Goal: Transaction & Acquisition: Purchase product/service

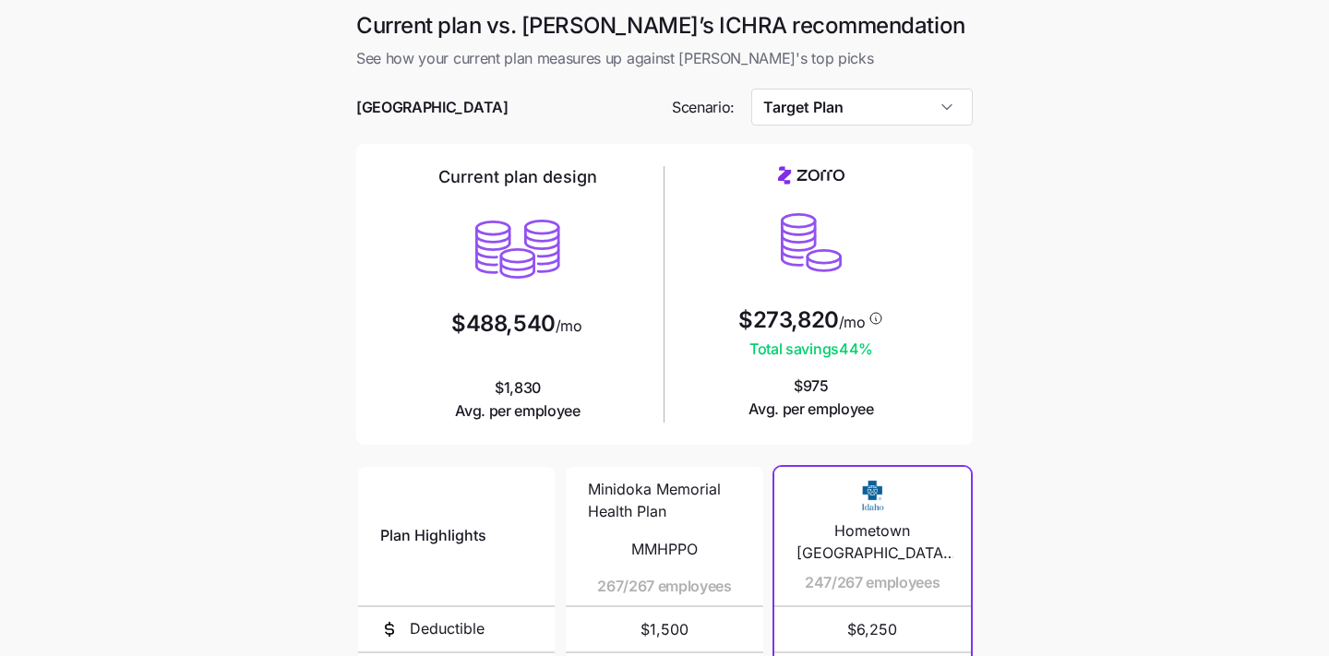
scroll to position [1, 0]
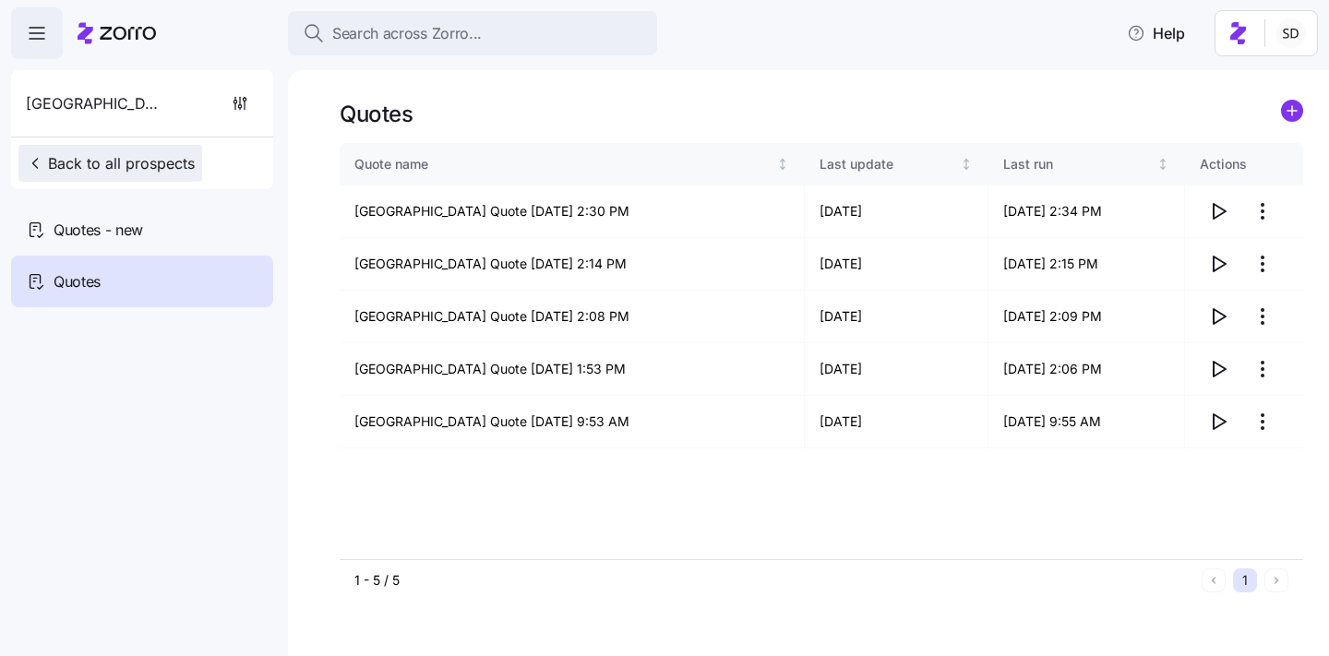
click at [90, 158] on span "Back to all prospects" at bounding box center [110, 163] width 169 height 22
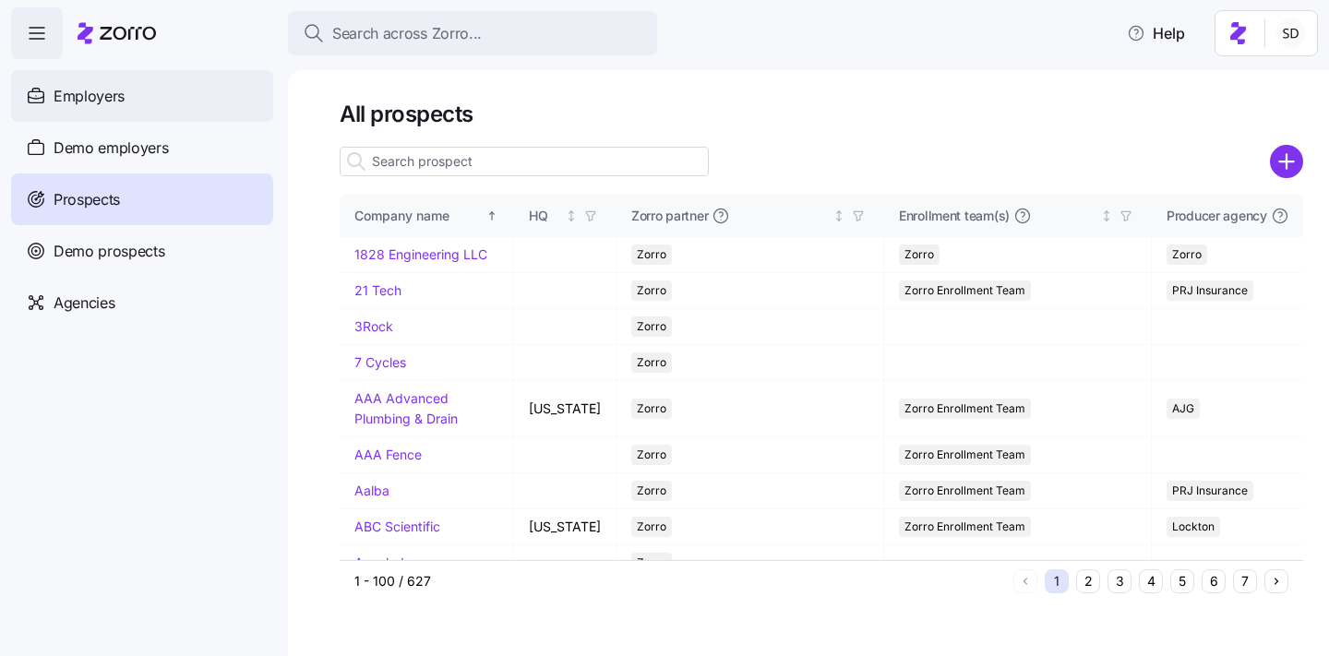
click at [44, 86] on icon at bounding box center [36, 96] width 20 height 22
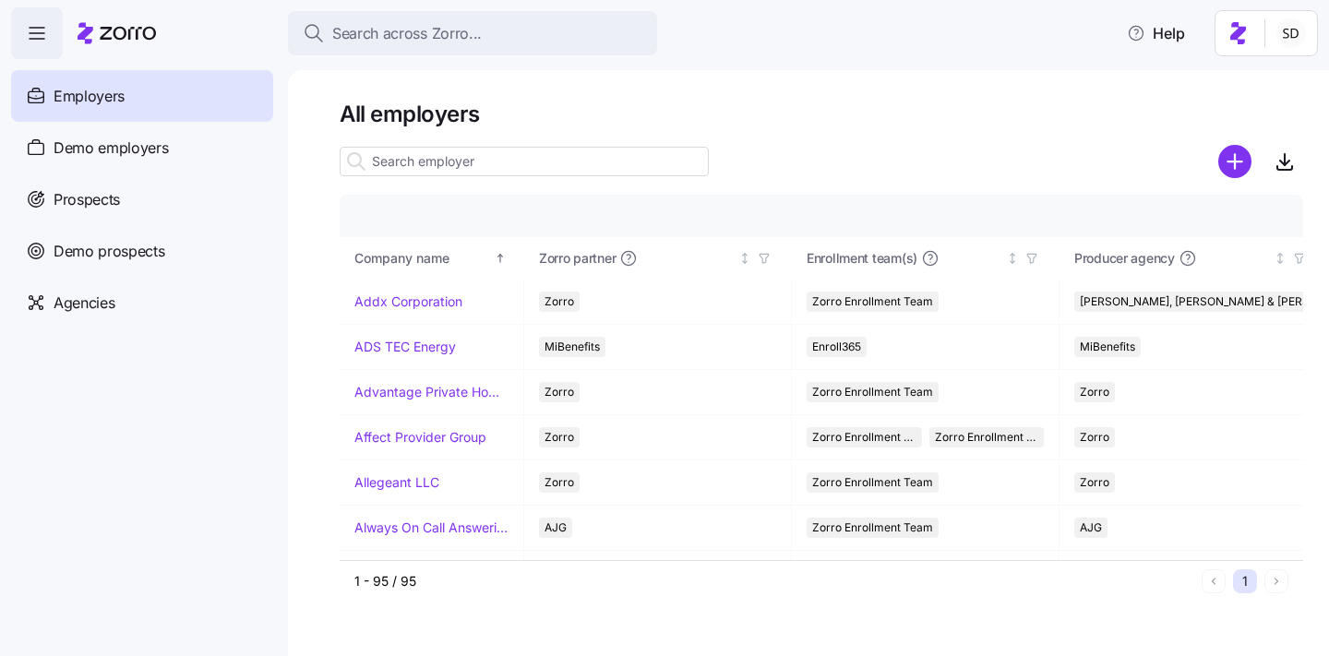
click at [387, 156] on input at bounding box center [524, 162] width 369 height 30
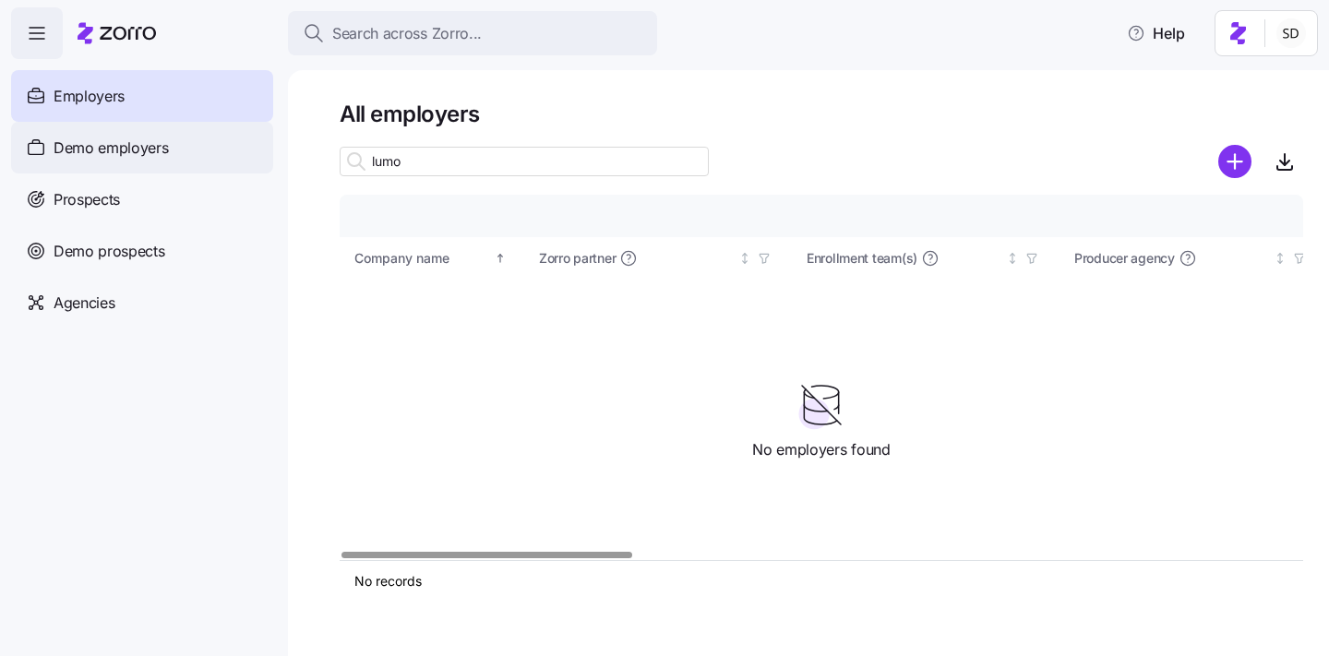
type input "lumo"
click at [57, 149] on span "Demo employers" at bounding box center [111, 148] width 115 height 23
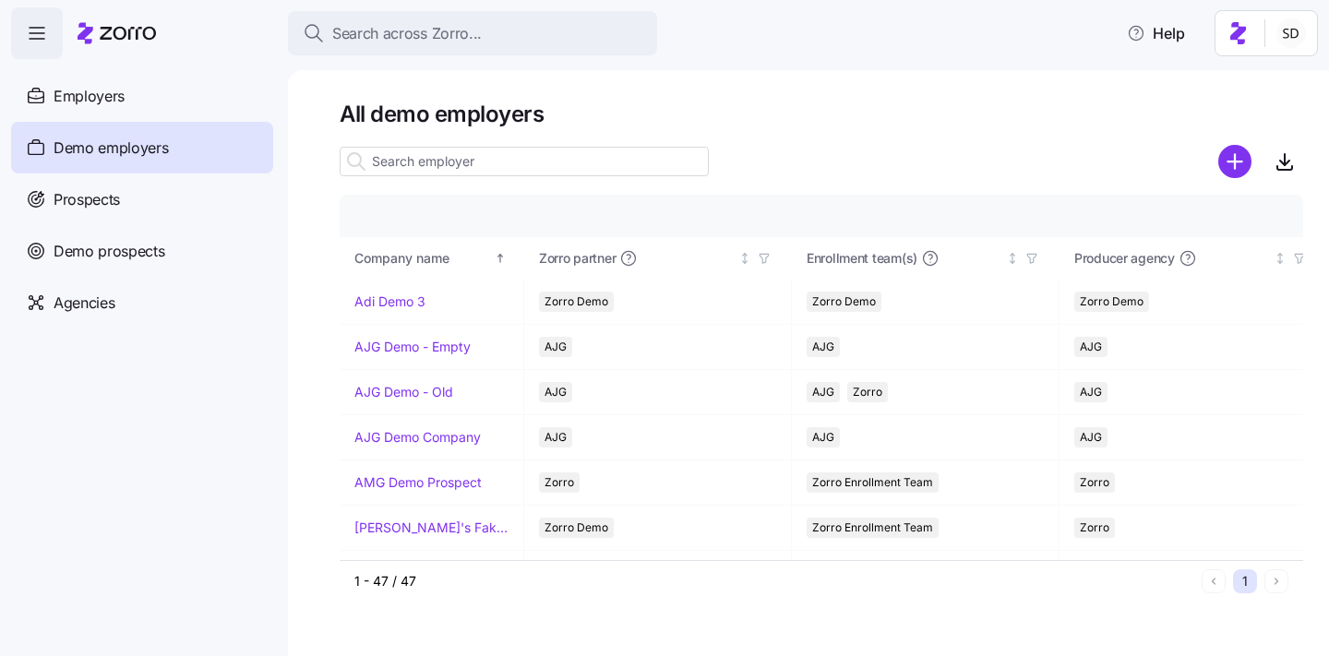
click at [402, 158] on input at bounding box center [524, 162] width 369 height 30
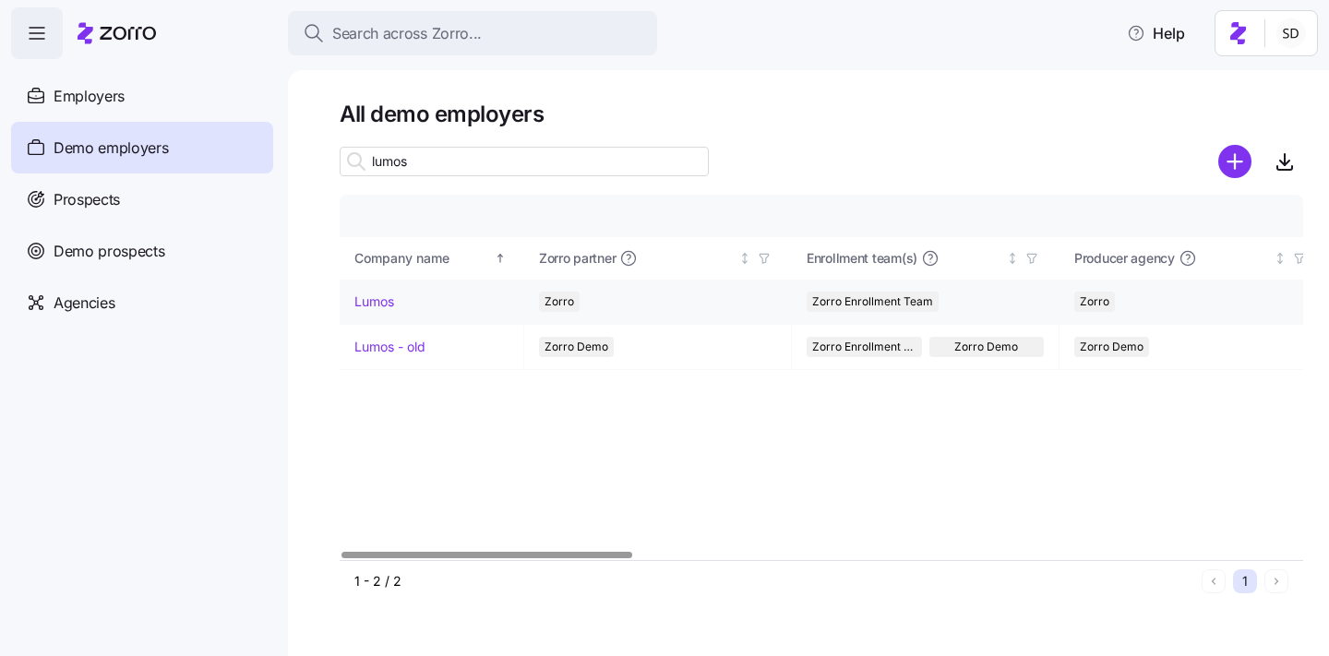
type input "lumos"
click at [361, 301] on link "Lumos" at bounding box center [374, 302] width 40 height 18
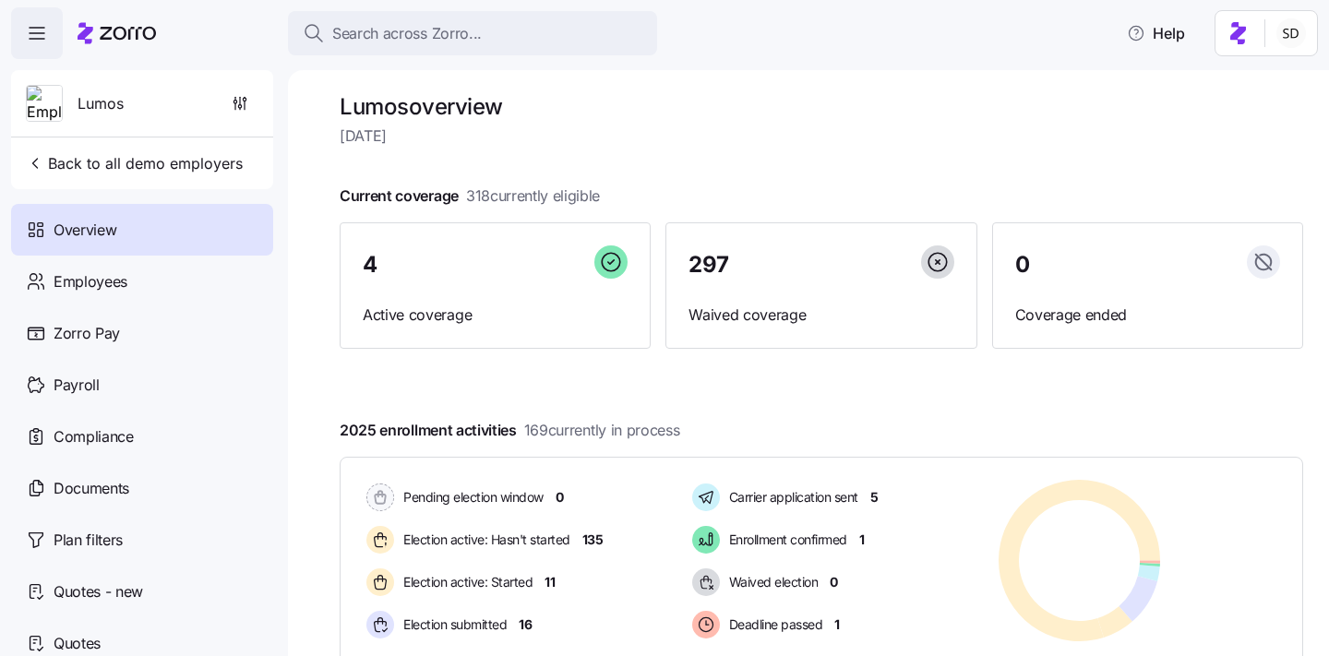
scroll to position [12, 0]
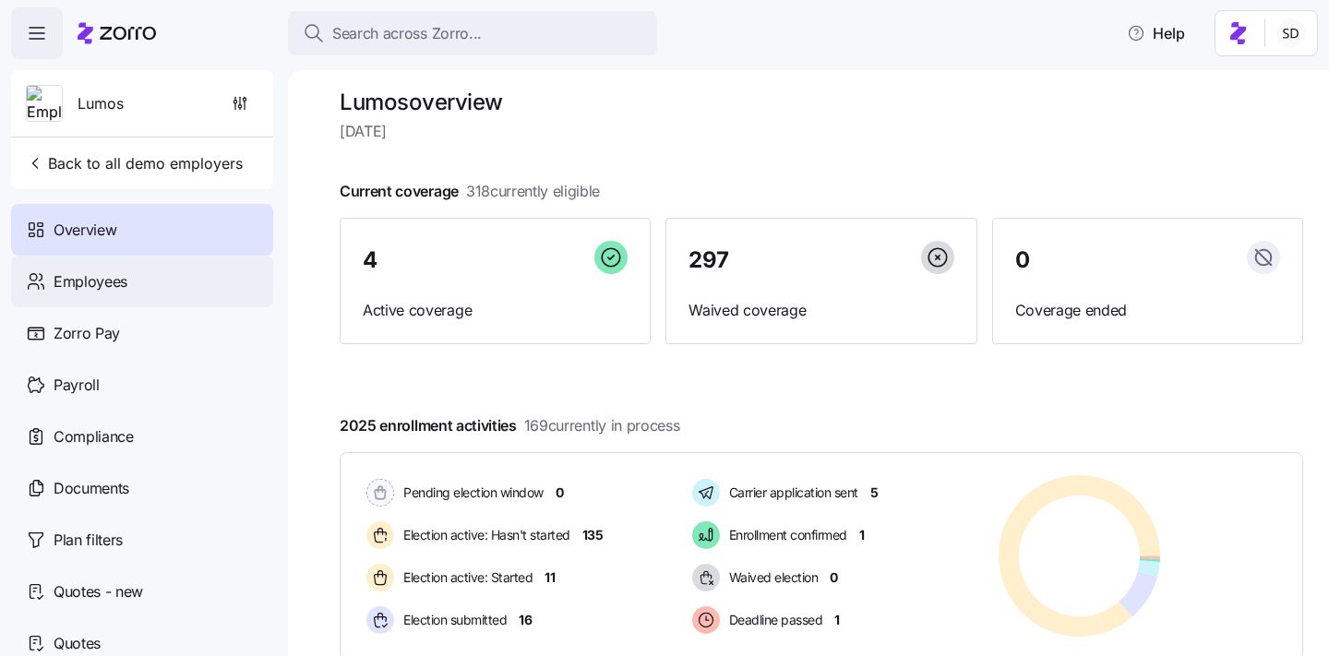
click at [83, 282] on span "Employees" at bounding box center [91, 281] width 74 height 23
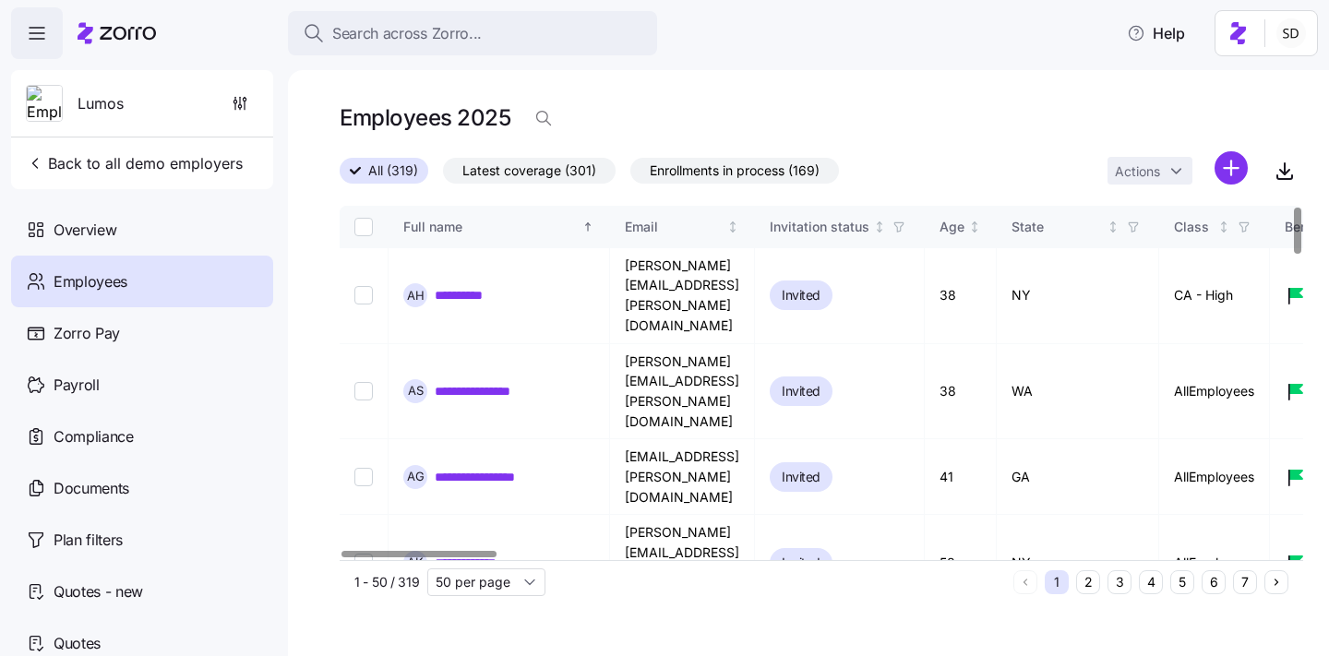
click at [1213, 586] on button "6" at bounding box center [1214, 582] width 24 height 24
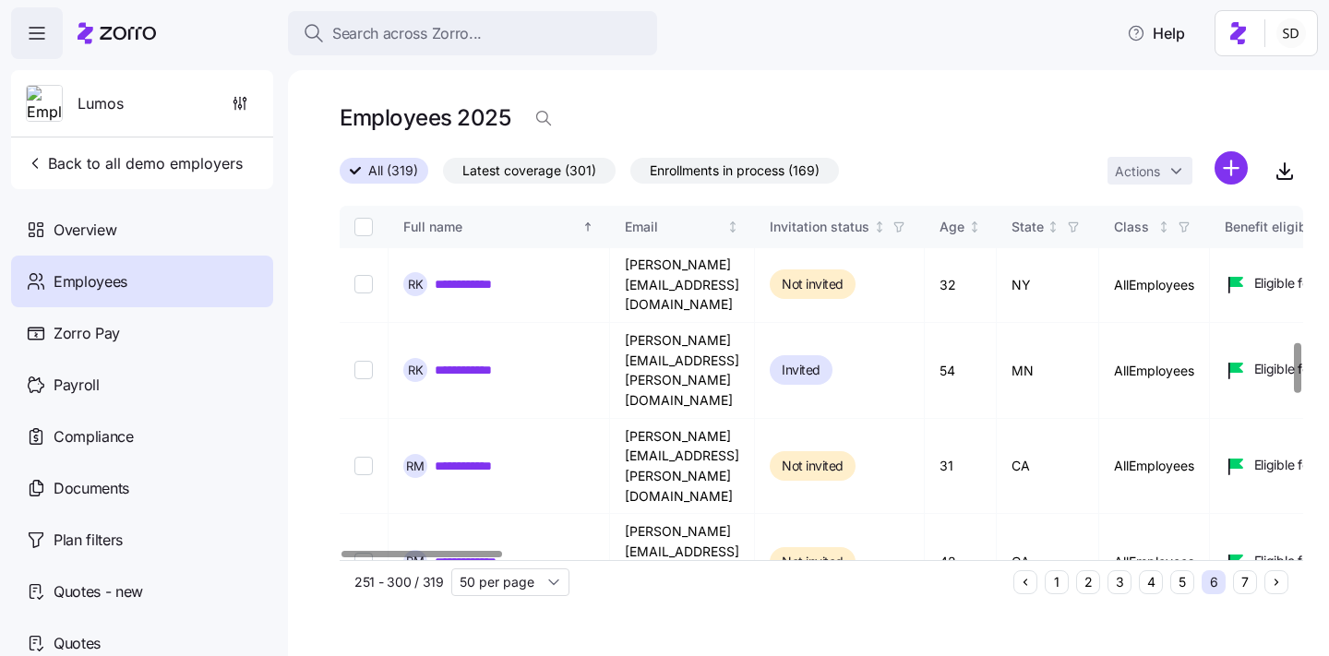
scroll to position [1274, 0]
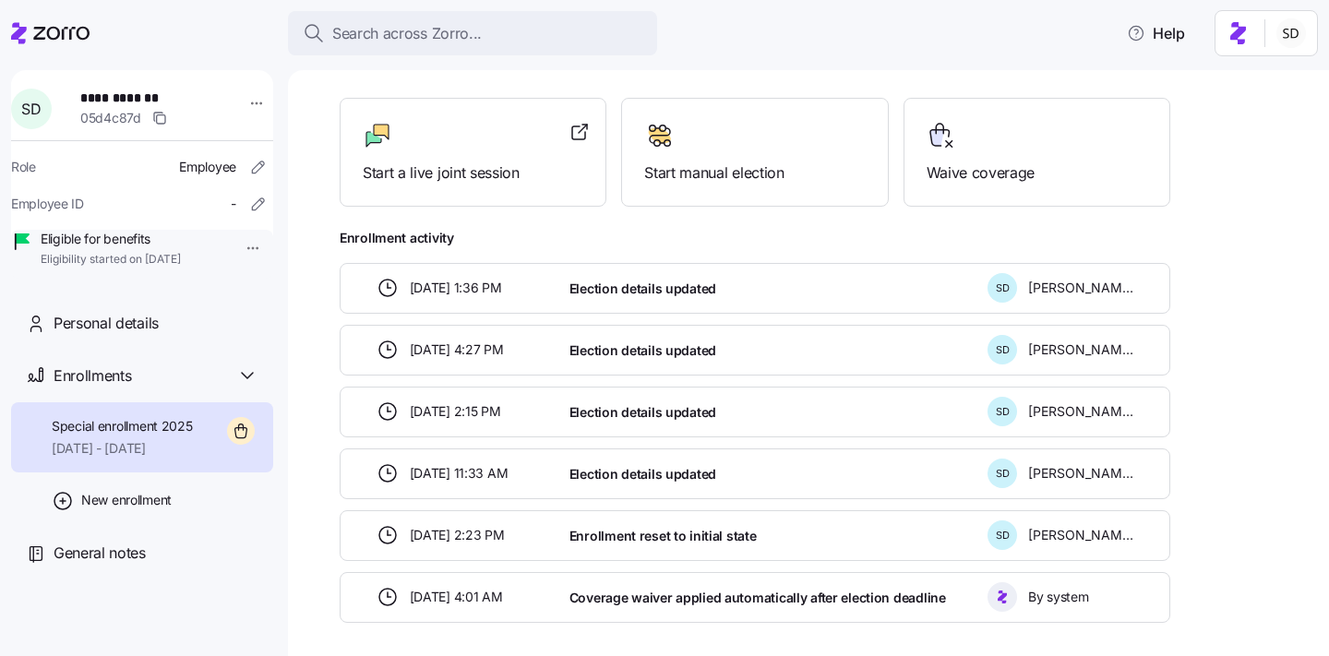
scroll to position [435, 0]
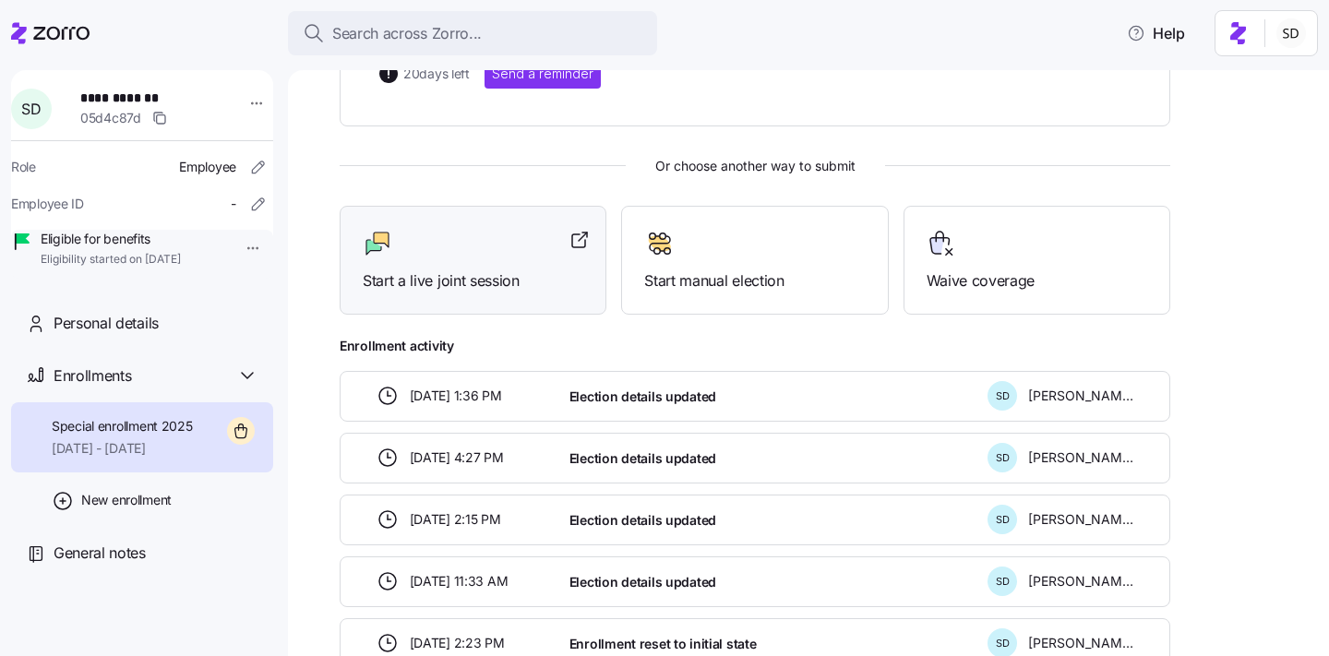
click at [442, 281] on span "Start a live joint session" at bounding box center [473, 281] width 221 height 23
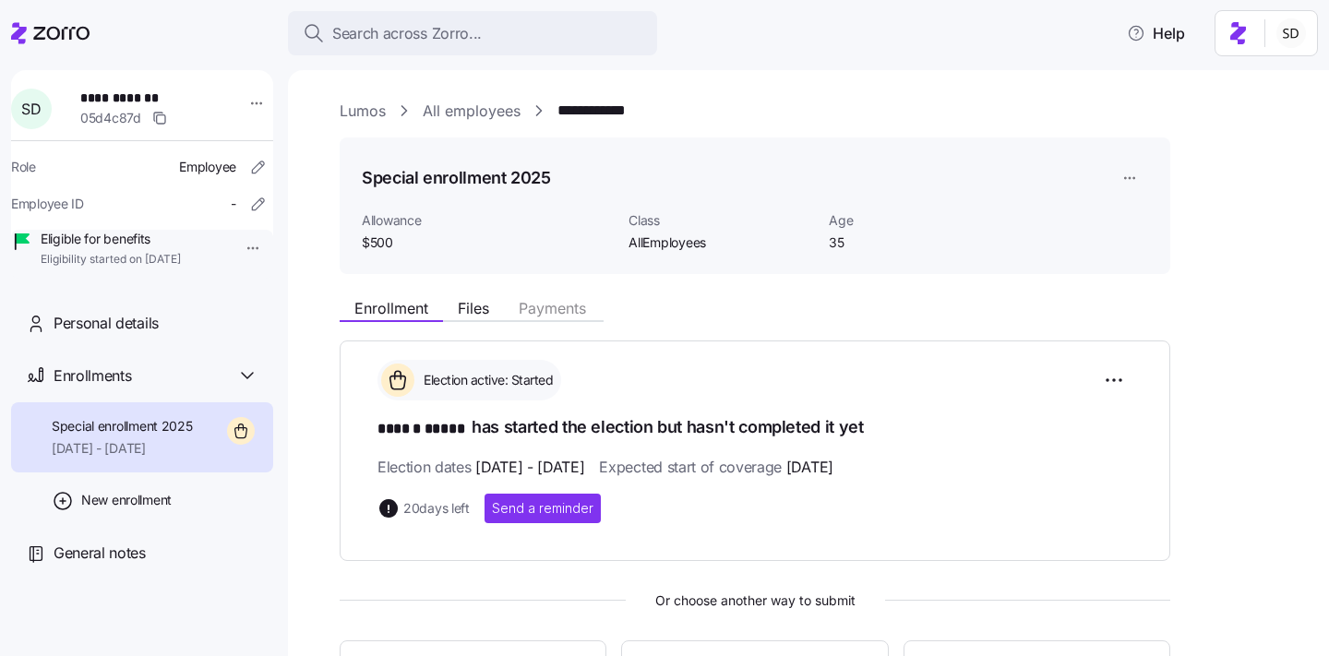
click at [360, 108] on link "Lumos" at bounding box center [363, 111] width 46 height 23
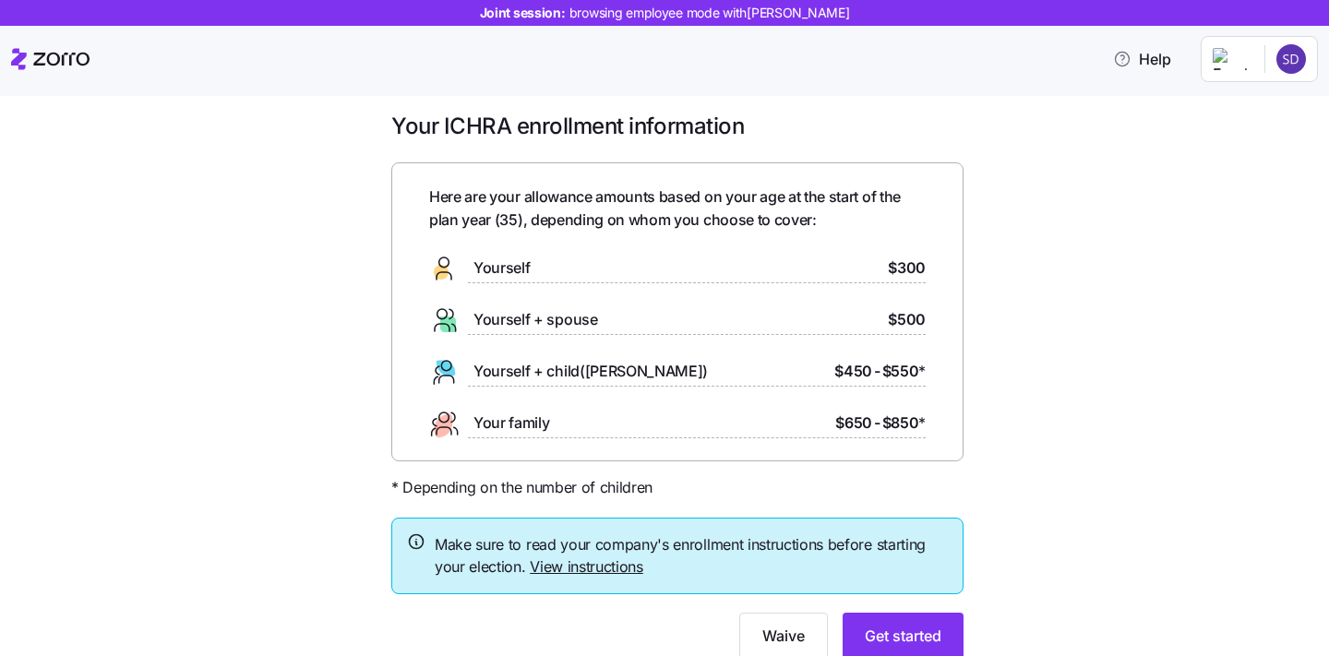
scroll to position [43, 0]
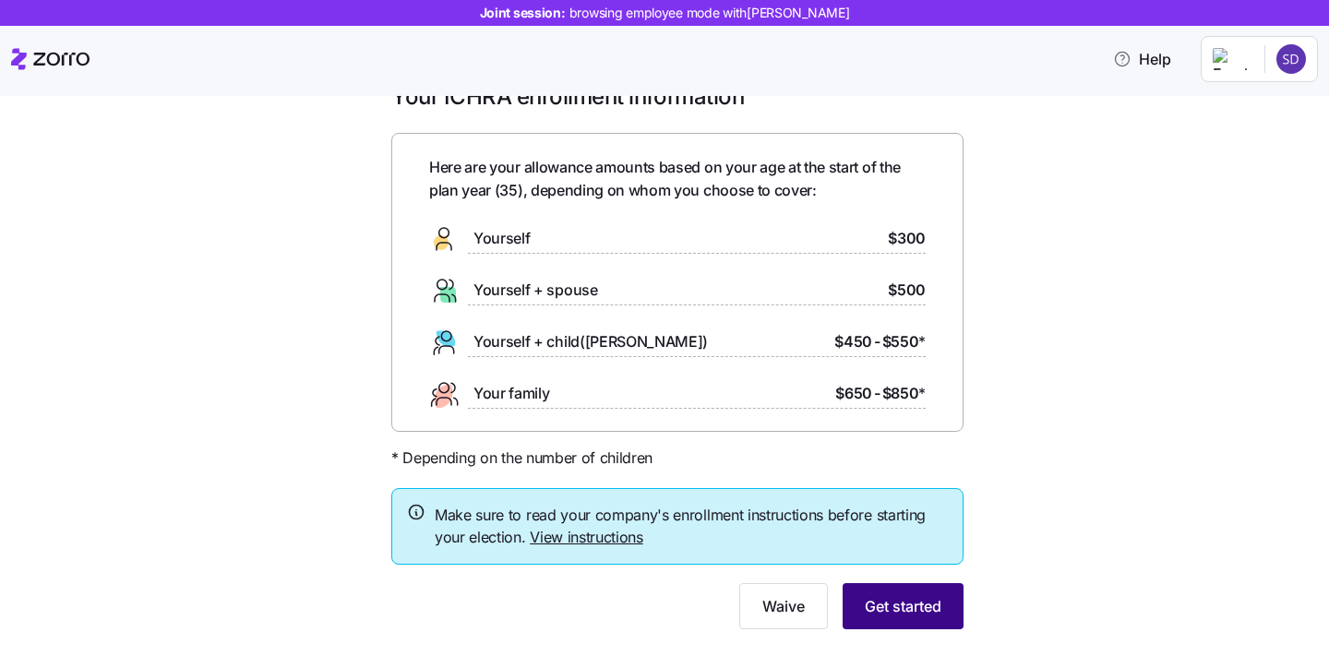
click at [877, 596] on span "Get started" at bounding box center [903, 606] width 77 height 22
click at [915, 606] on span "Get started" at bounding box center [903, 606] width 77 height 22
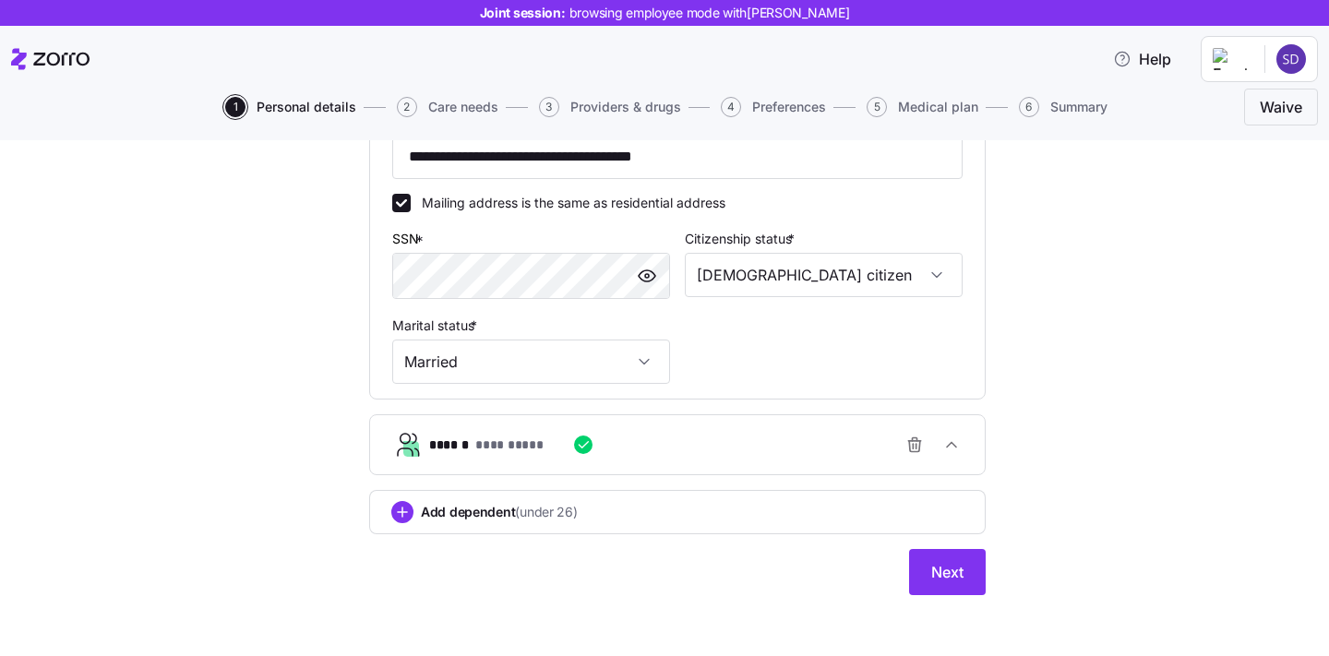
scroll to position [575, 0]
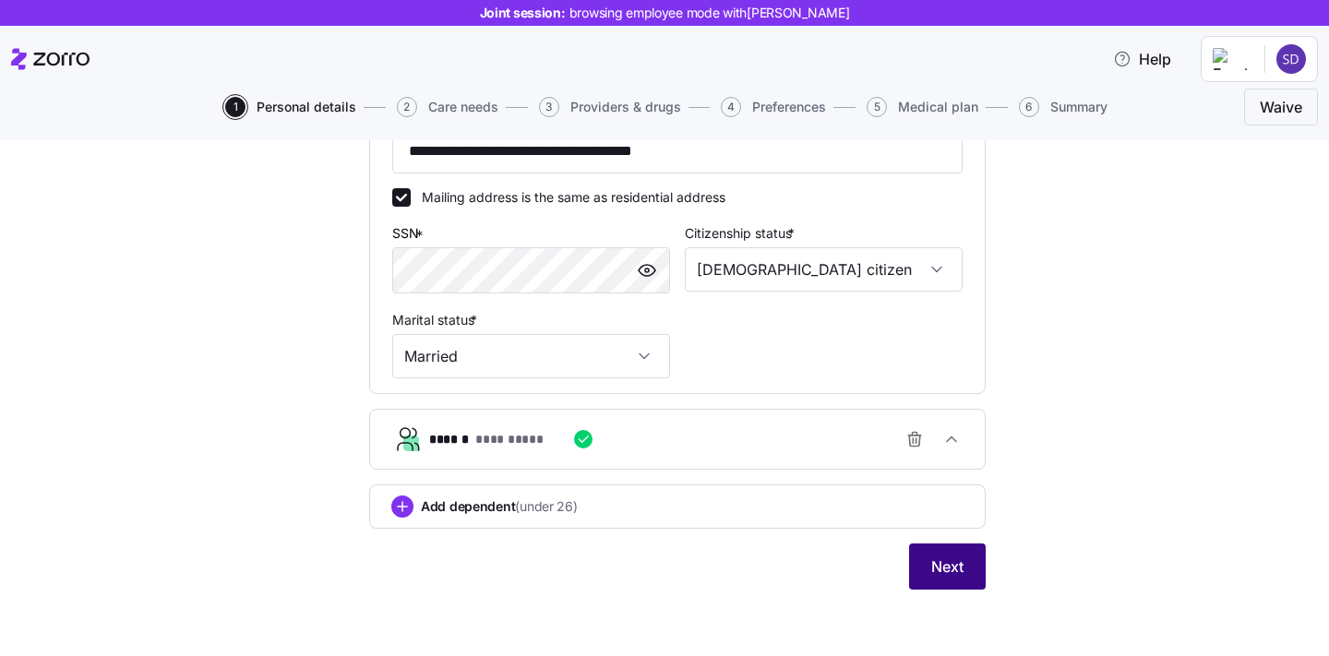
click at [920, 581] on button "Next" at bounding box center [947, 567] width 77 height 46
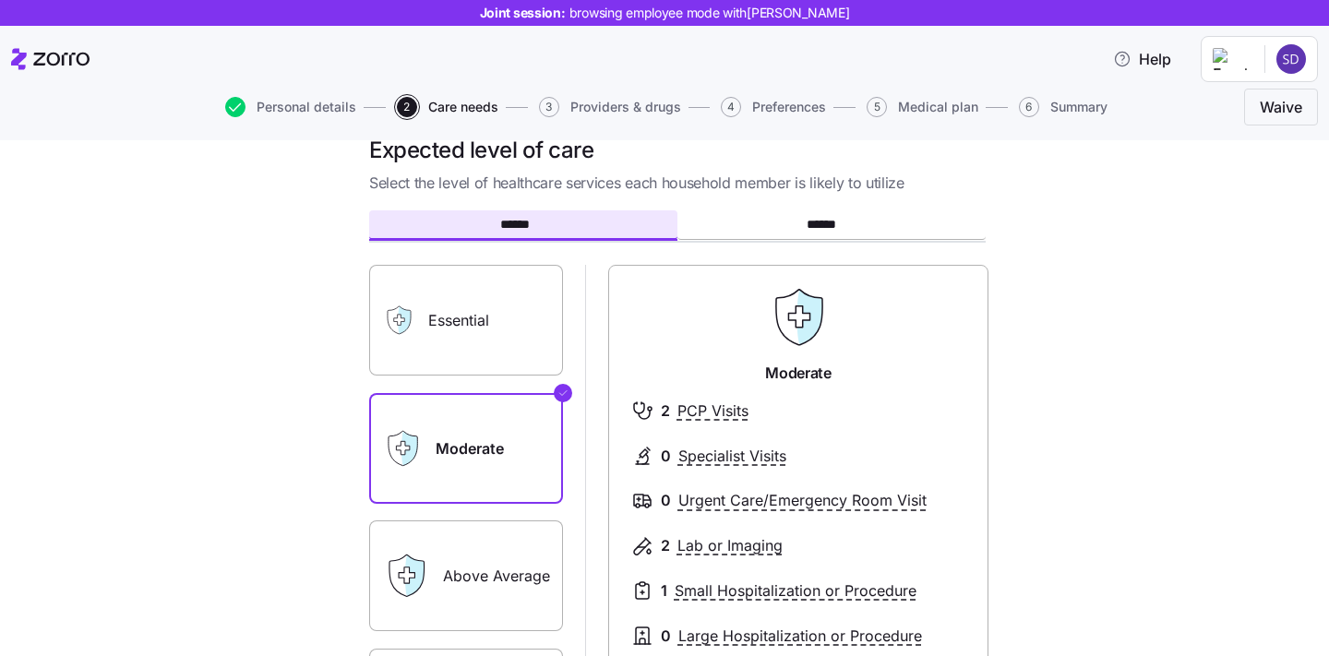
scroll to position [93, 0]
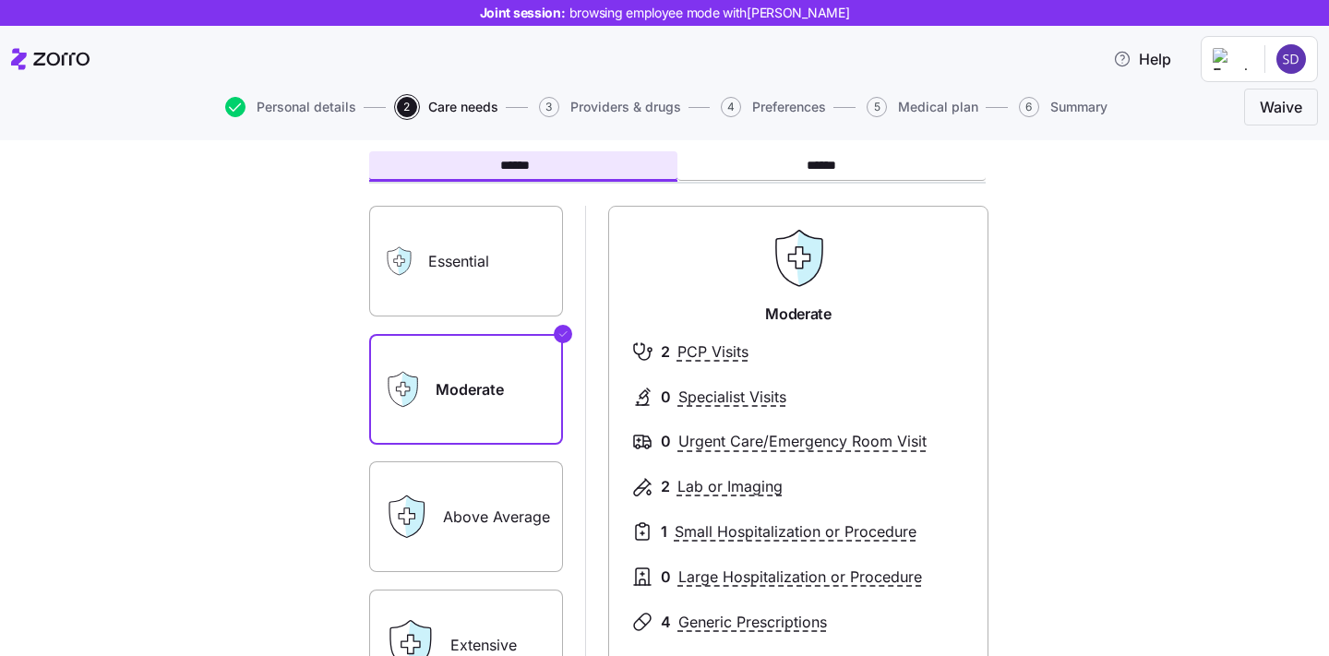
click at [448, 264] on label "Essential" at bounding box center [466, 261] width 194 height 111
click at [0, 0] on input "Essential" at bounding box center [0, 0] width 0 height 0
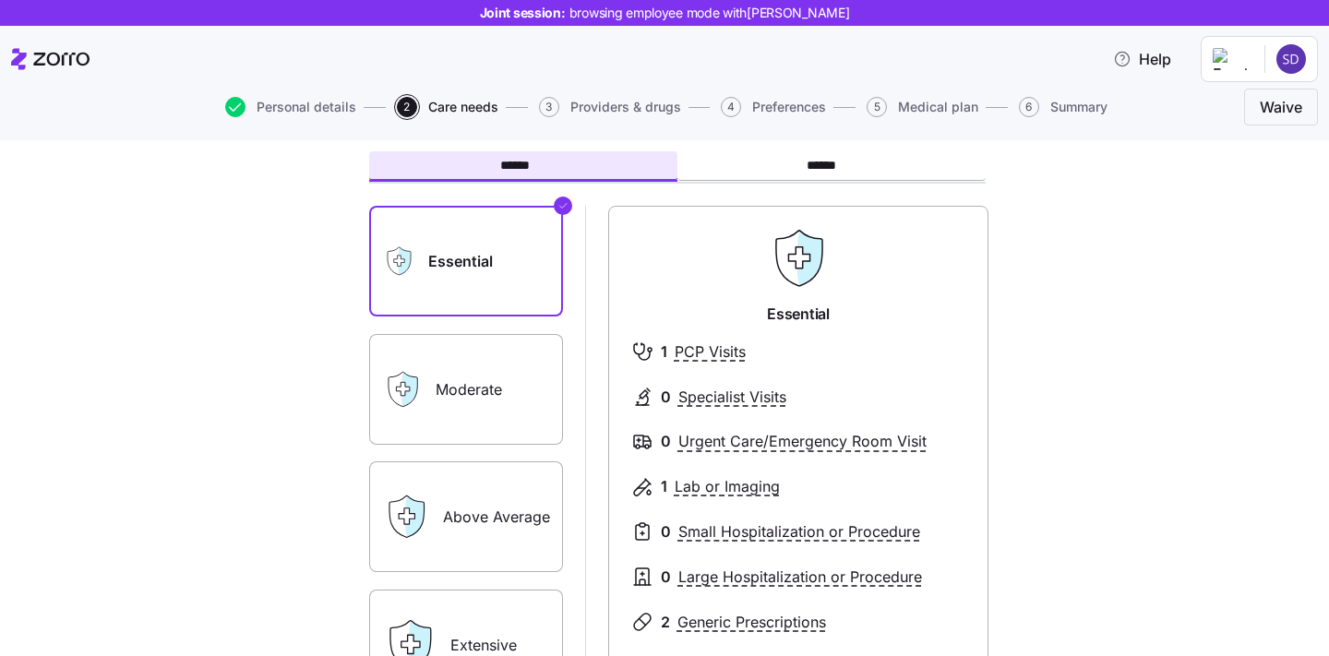
scroll to position [246, 0]
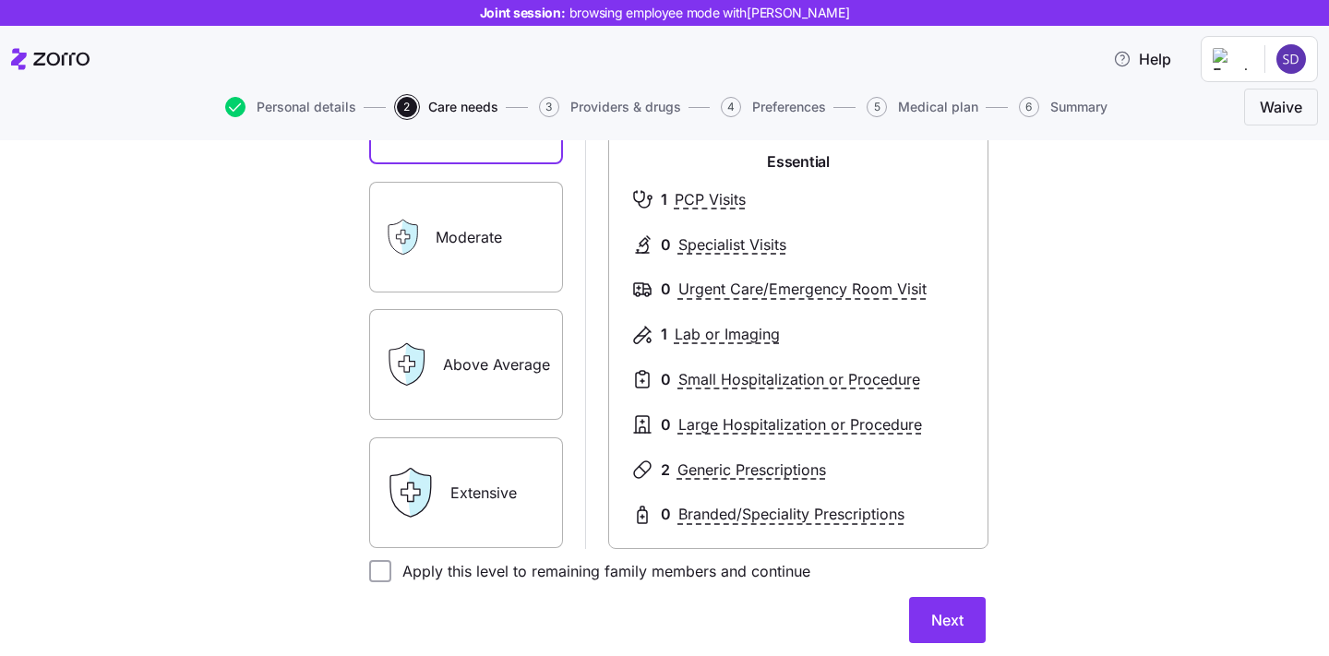
click at [474, 474] on label "Extensive" at bounding box center [466, 493] width 194 height 111
click at [0, 0] on input "Extensive" at bounding box center [0, 0] width 0 height 0
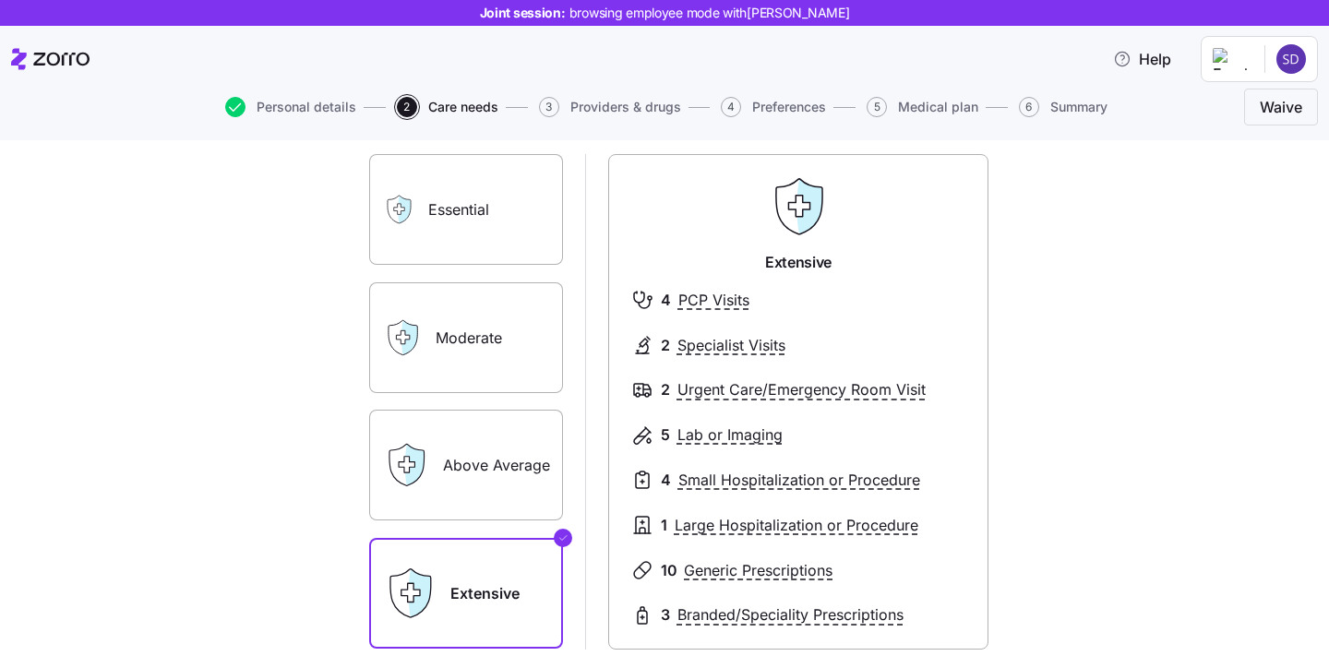
scroll to position [109, 0]
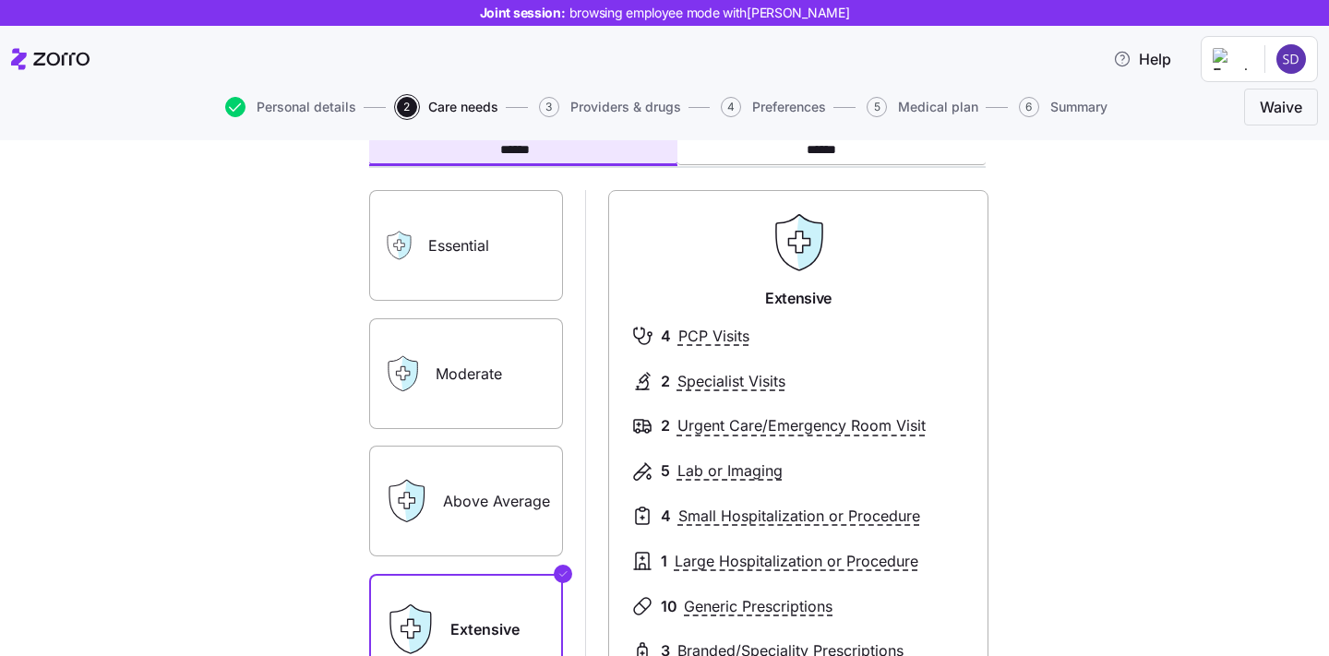
click at [506, 371] on label "Moderate" at bounding box center [466, 373] width 194 height 111
click at [0, 0] on input "Moderate" at bounding box center [0, 0] width 0 height 0
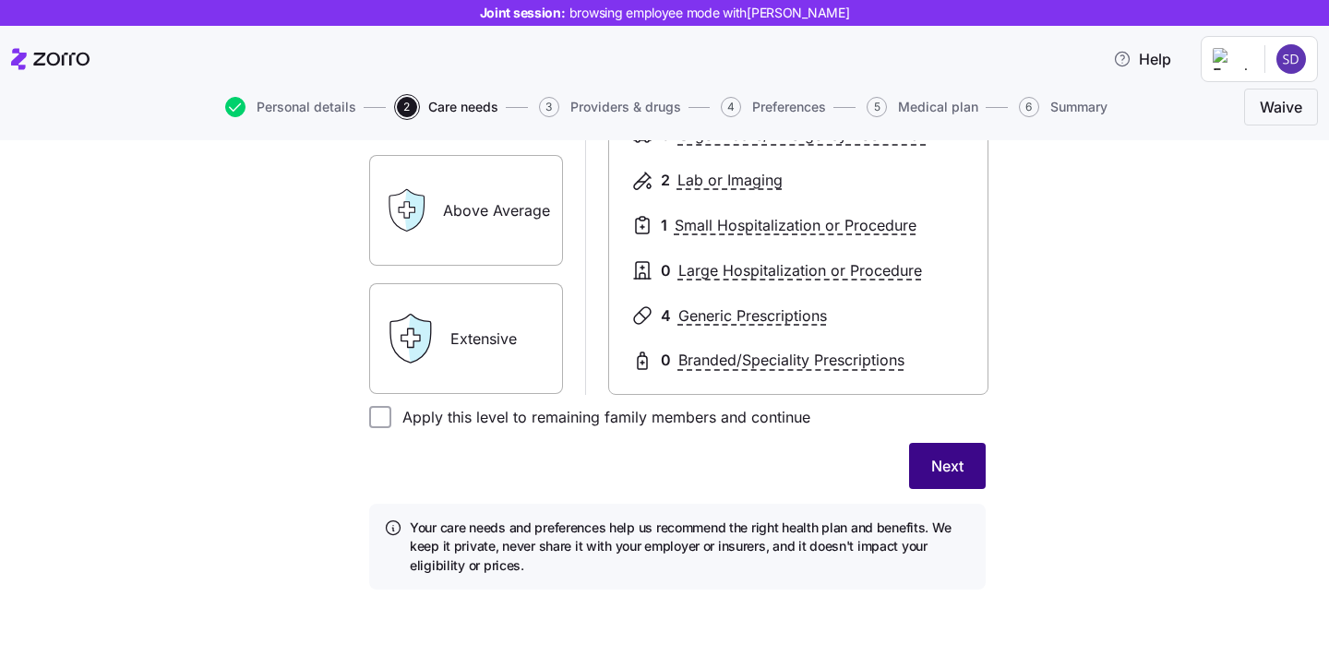
click at [953, 474] on span "Next" at bounding box center [947, 466] width 32 height 22
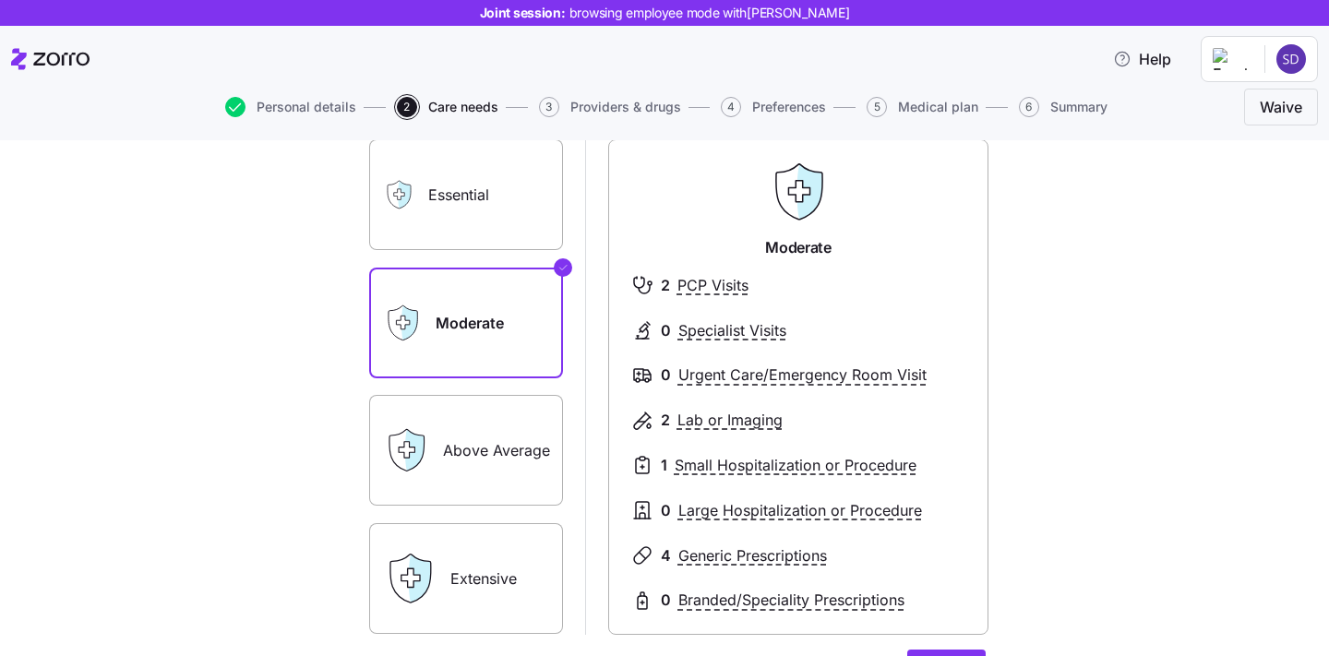
scroll to position [95, 0]
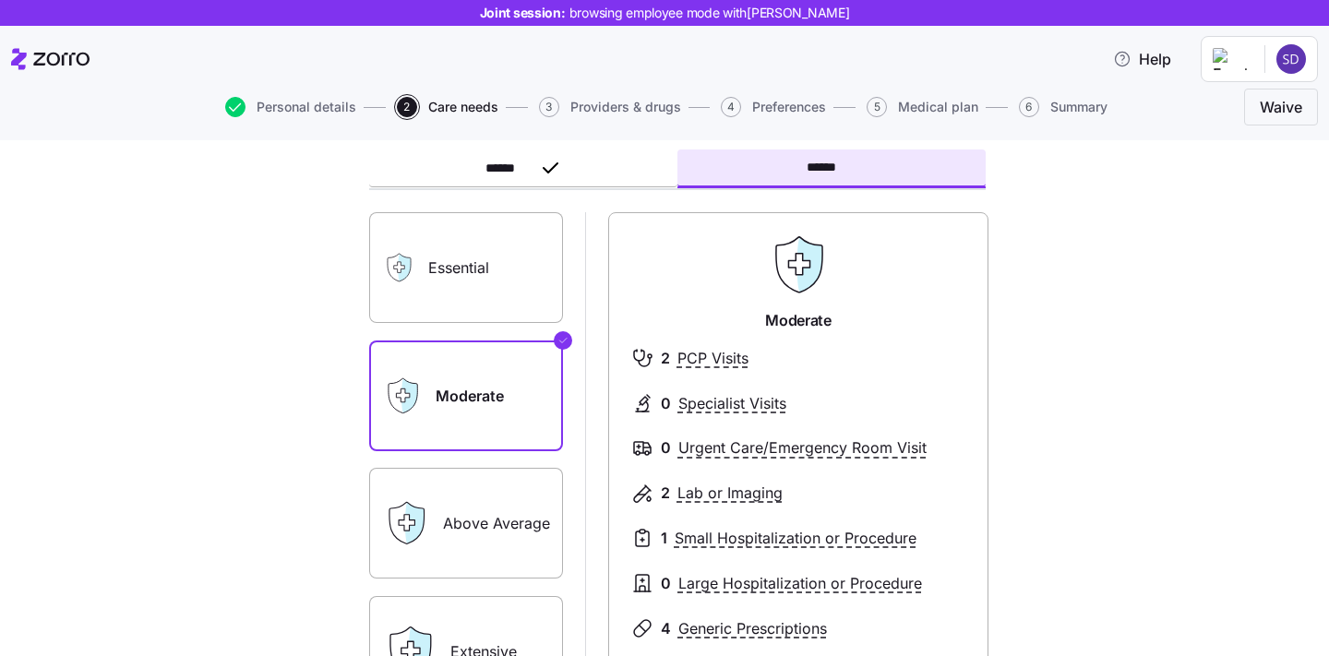
click at [486, 370] on label "Moderate" at bounding box center [466, 396] width 194 height 111
click at [0, 0] on input "Moderate" at bounding box center [0, 0] width 0 height 0
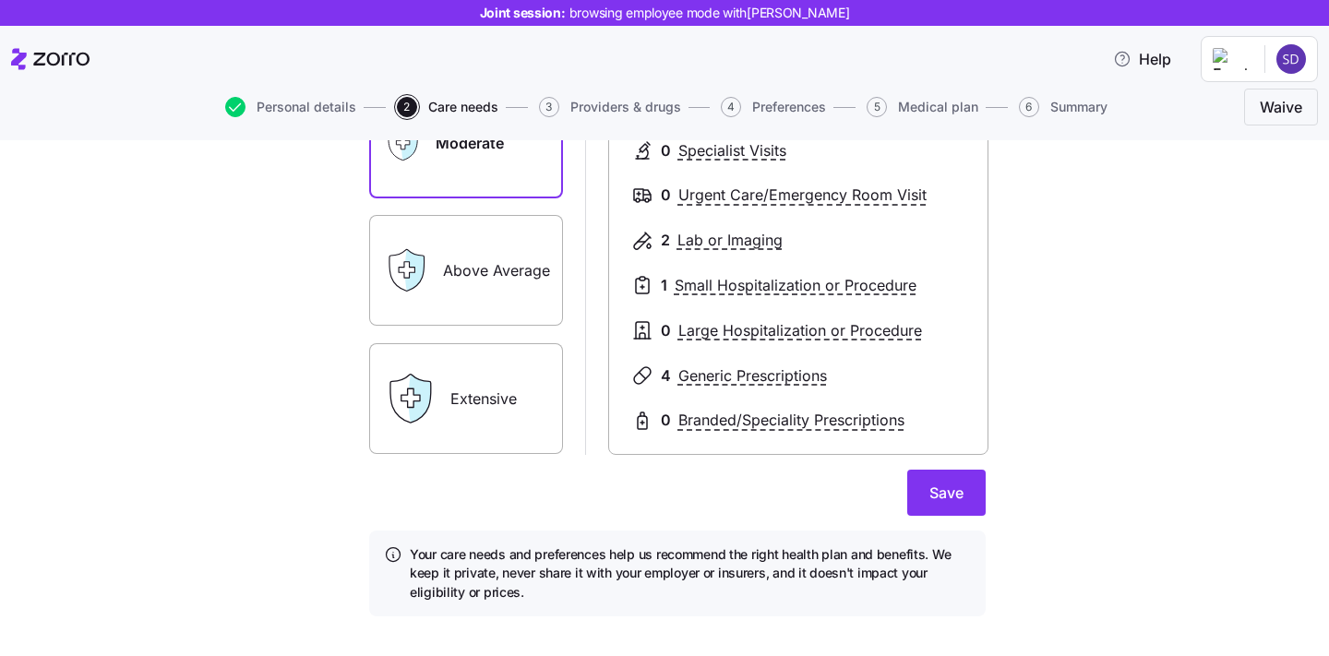
scroll to position [370, 0]
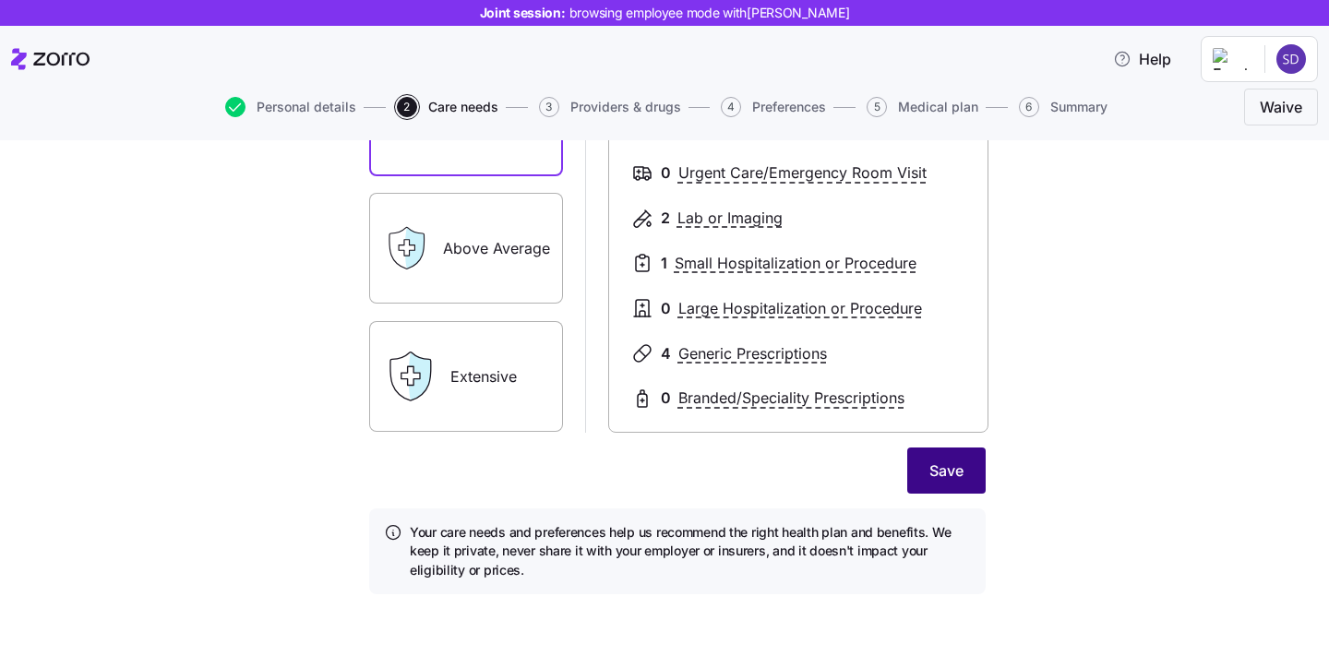
click at [958, 481] on span "Save" at bounding box center [947, 471] width 34 height 22
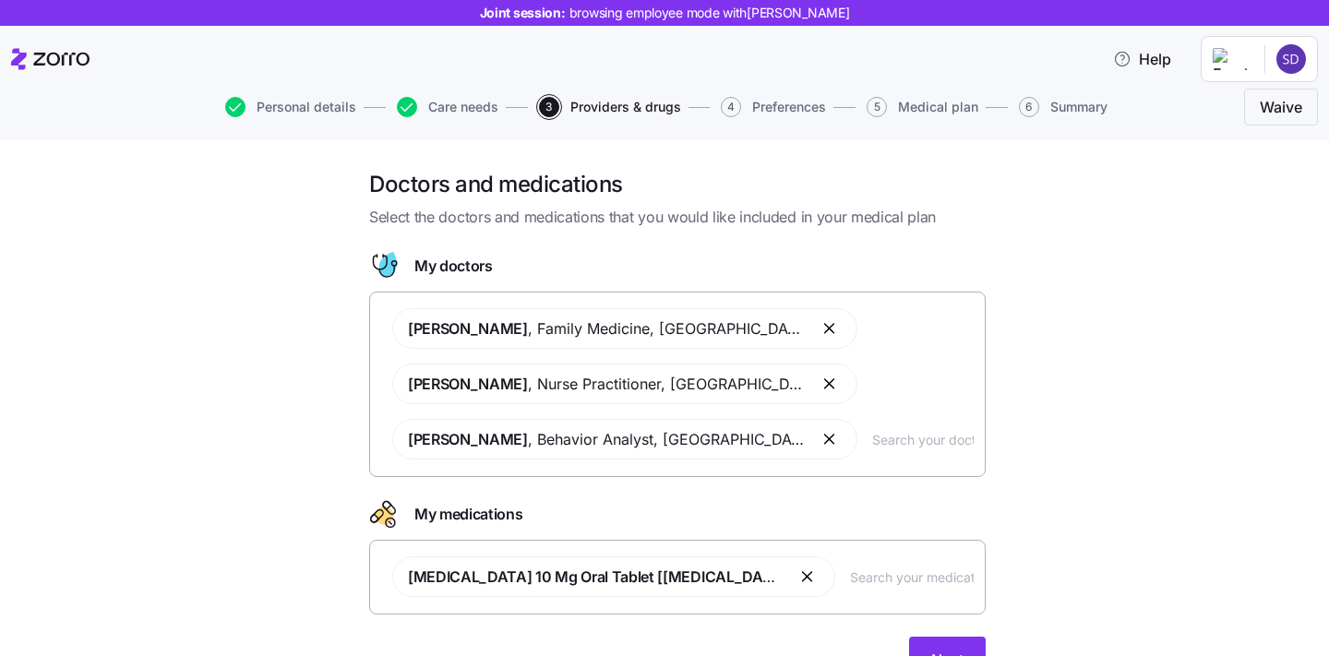
click at [872, 441] on input "text" at bounding box center [923, 439] width 102 height 20
type input "smith"
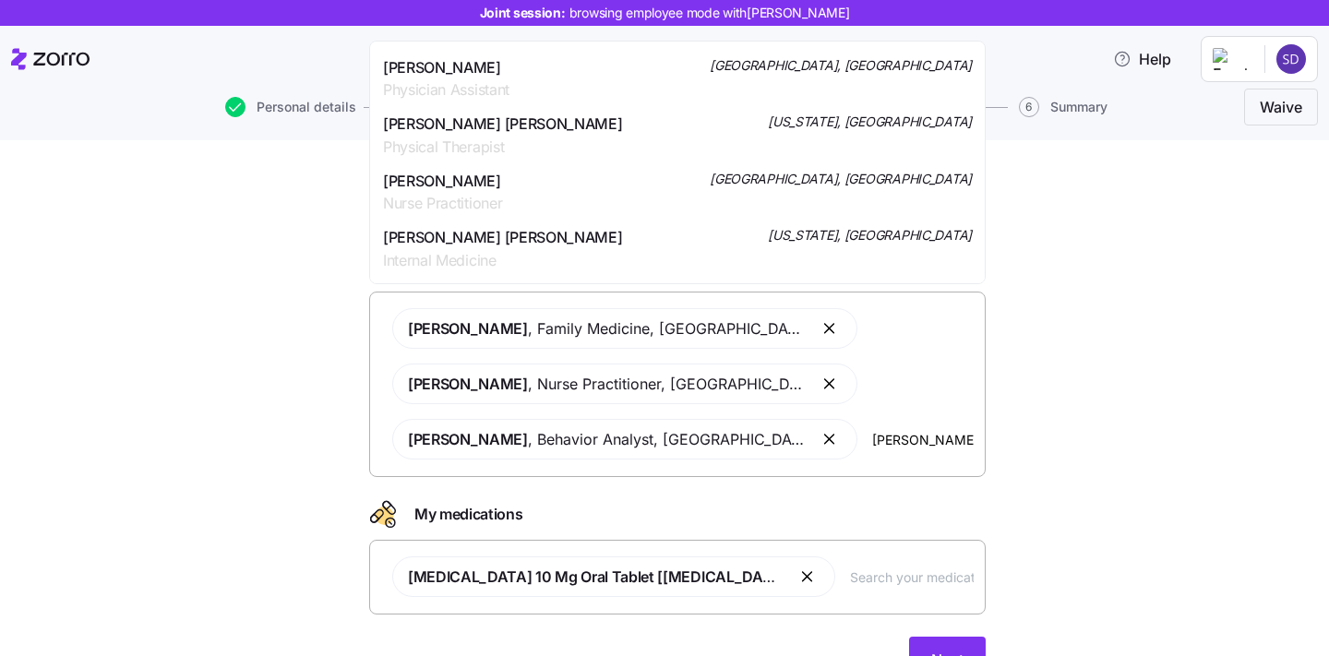
scroll to position [1678, 0]
click at [742, 225] on div "Dr. Verta Iola Smith Internal Medicine New York, NY" at bounding box center [677, 248] width 589 height 46
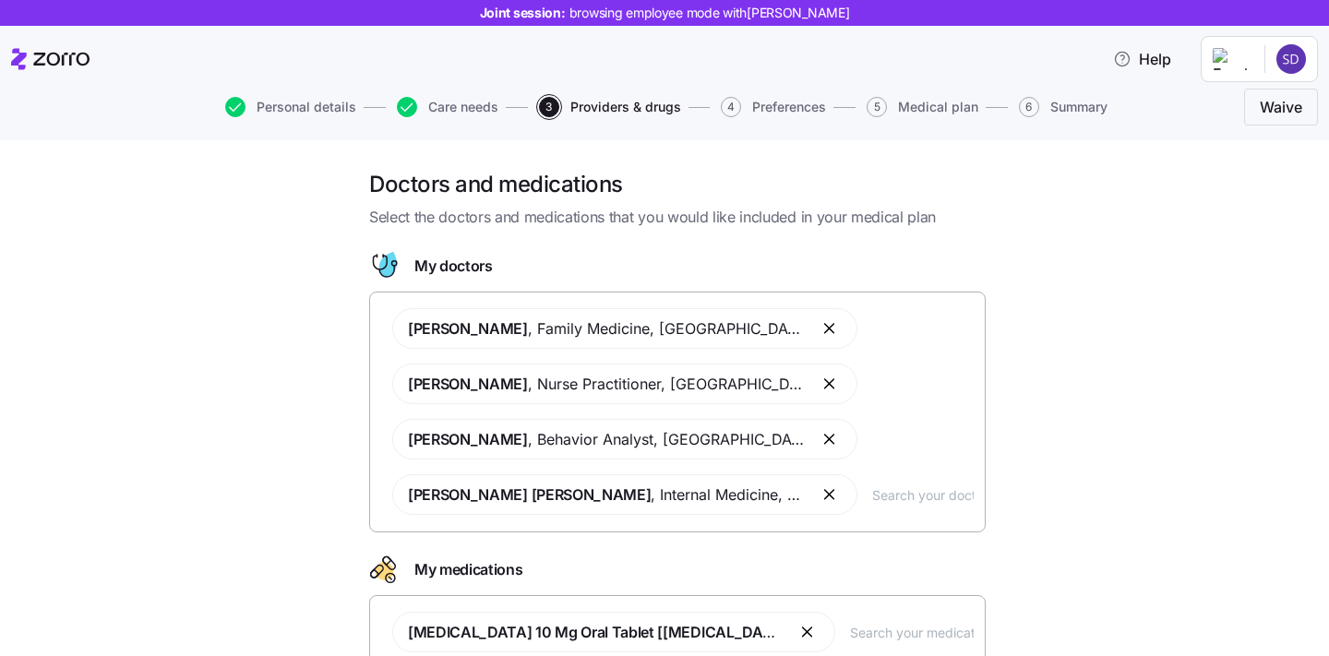
scroll to position [149, 0]
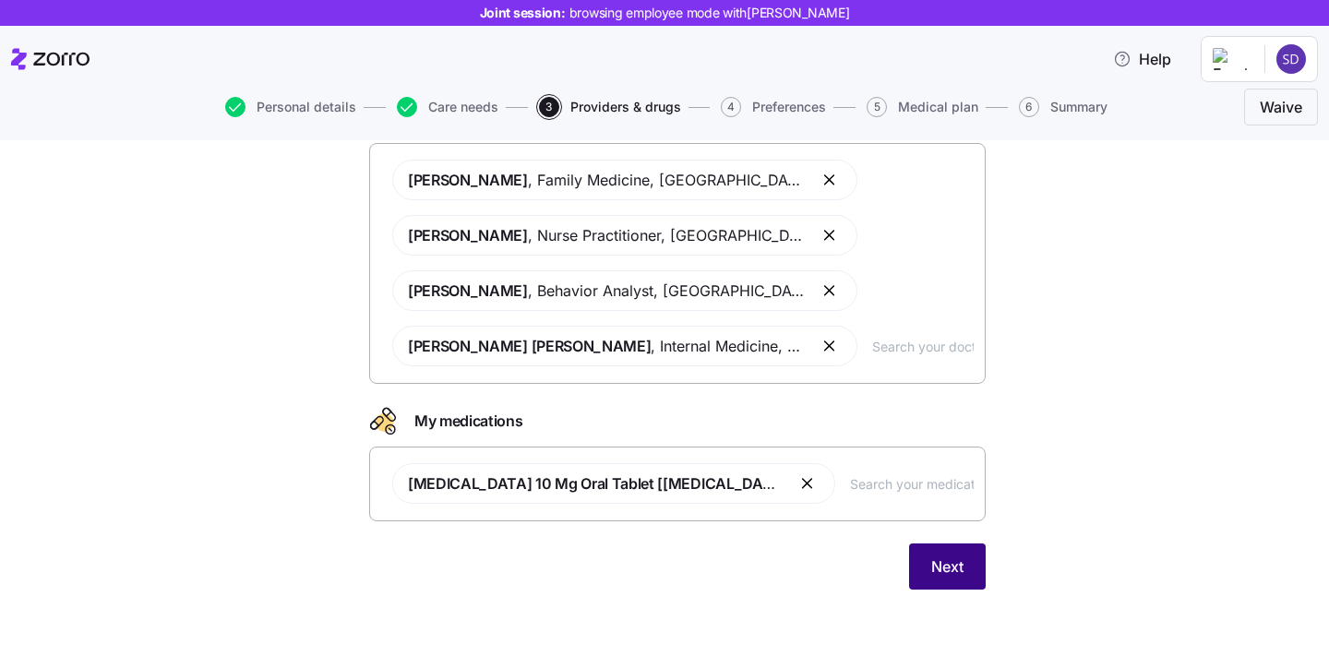
click at [947, 570] on span "Next" at bounding box center [947, 567] width 32 height 22
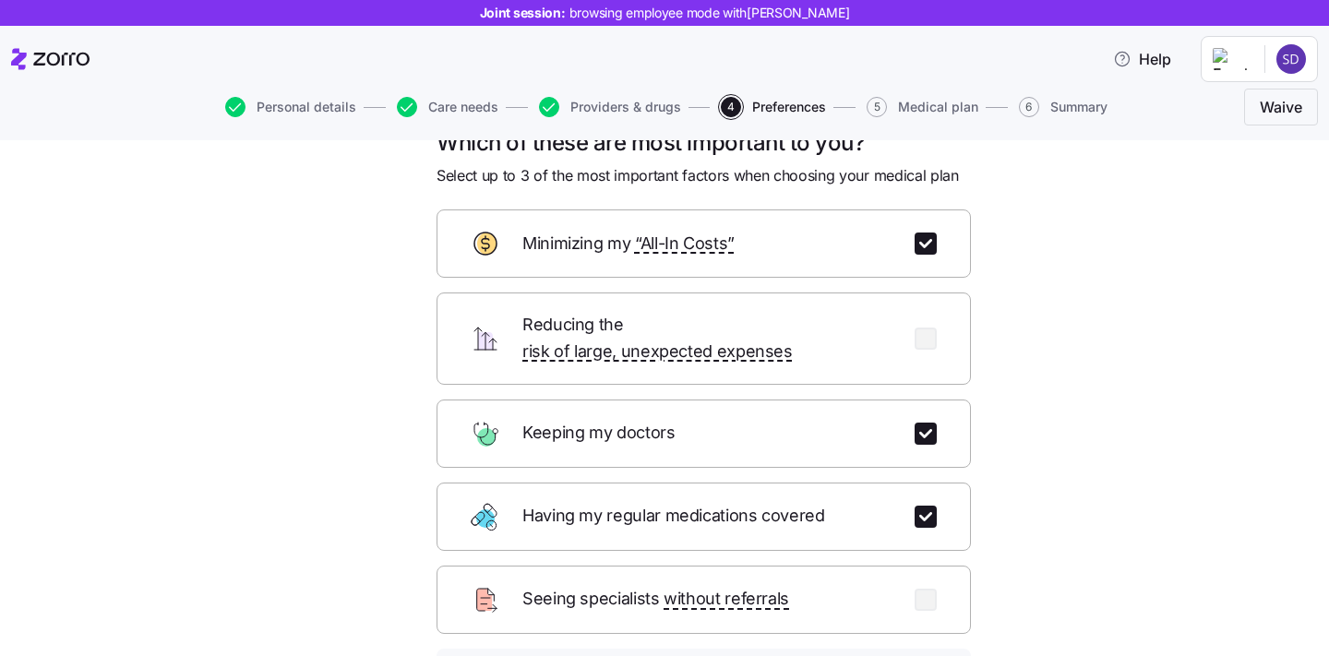
scroll to position [182, 0]
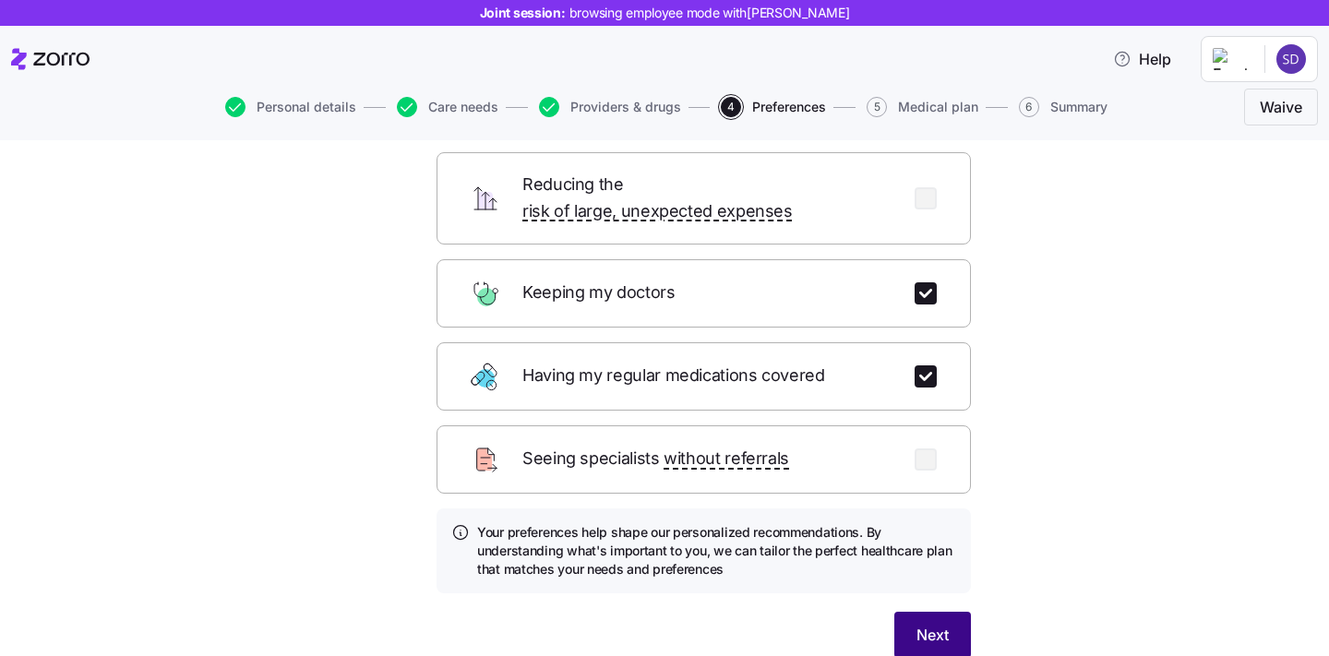
click at [935, 624] on span "Next" at bounding box center [933, 635] width 32 height 22
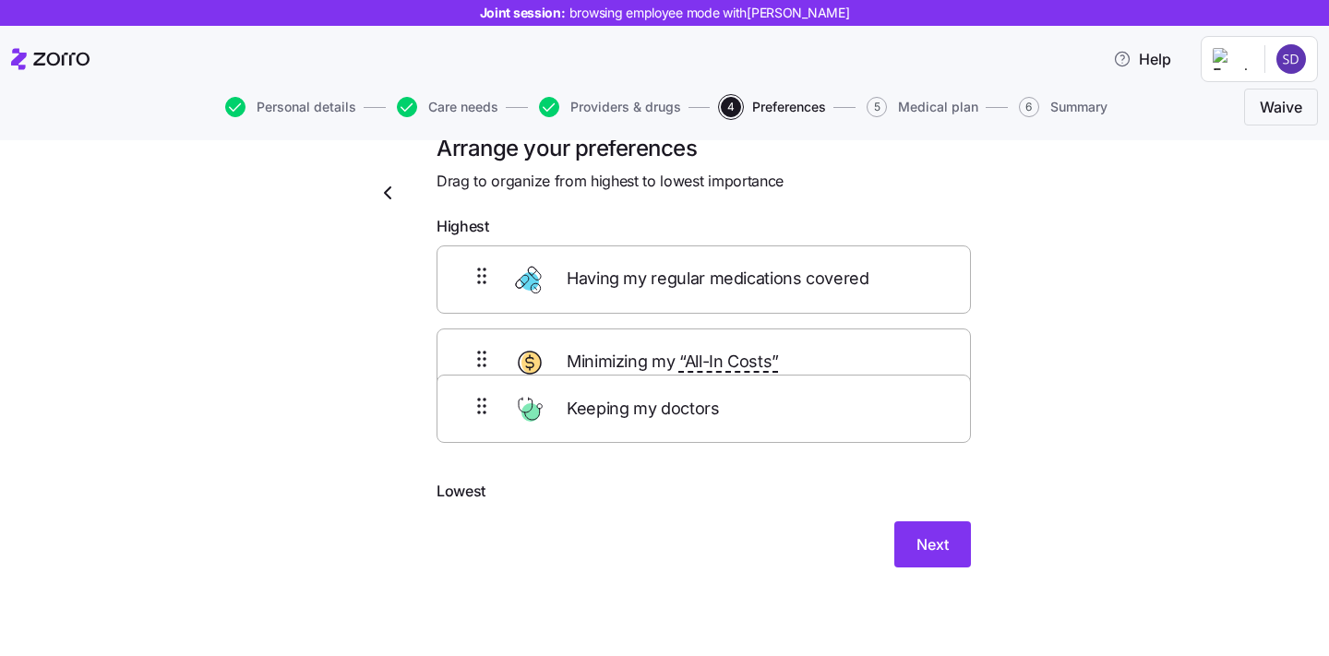
scroll to position [35, 0]
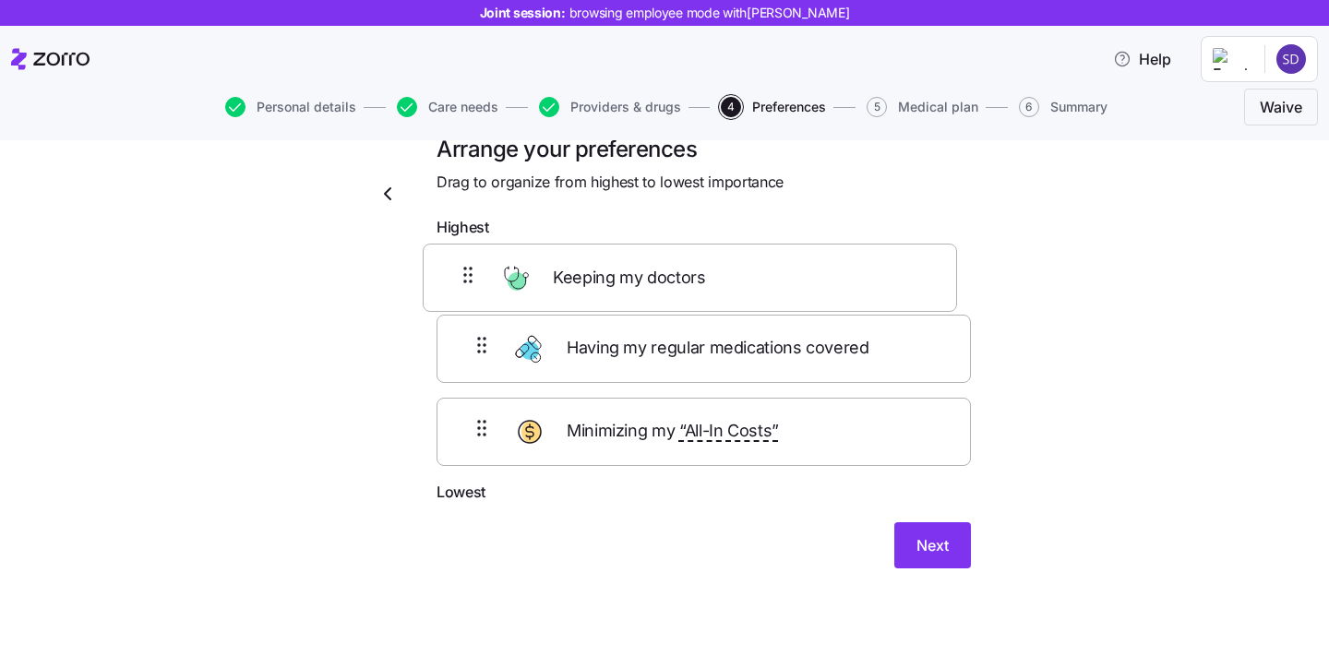
drag, startPoint x: 750, startPoint y: 435, endPoint x: 731, endPoint y: 260, distance: 175.5
click at [731, 260] on div "Having my regular medications covered Minimizing my “All-In Costs” Keeping my d…" at bounding box center [704, 363] width 534 height 234
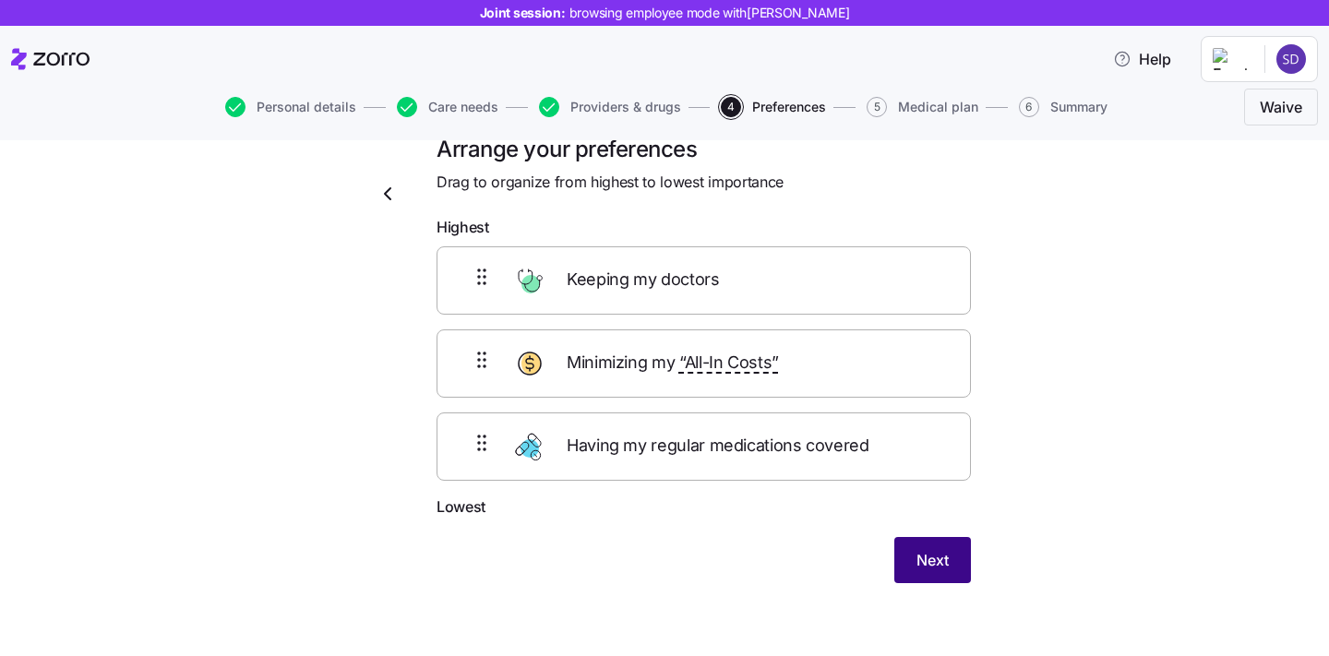
click at [928, 563] on span "Next" at bounding box center [933, 560] width 32 height 22
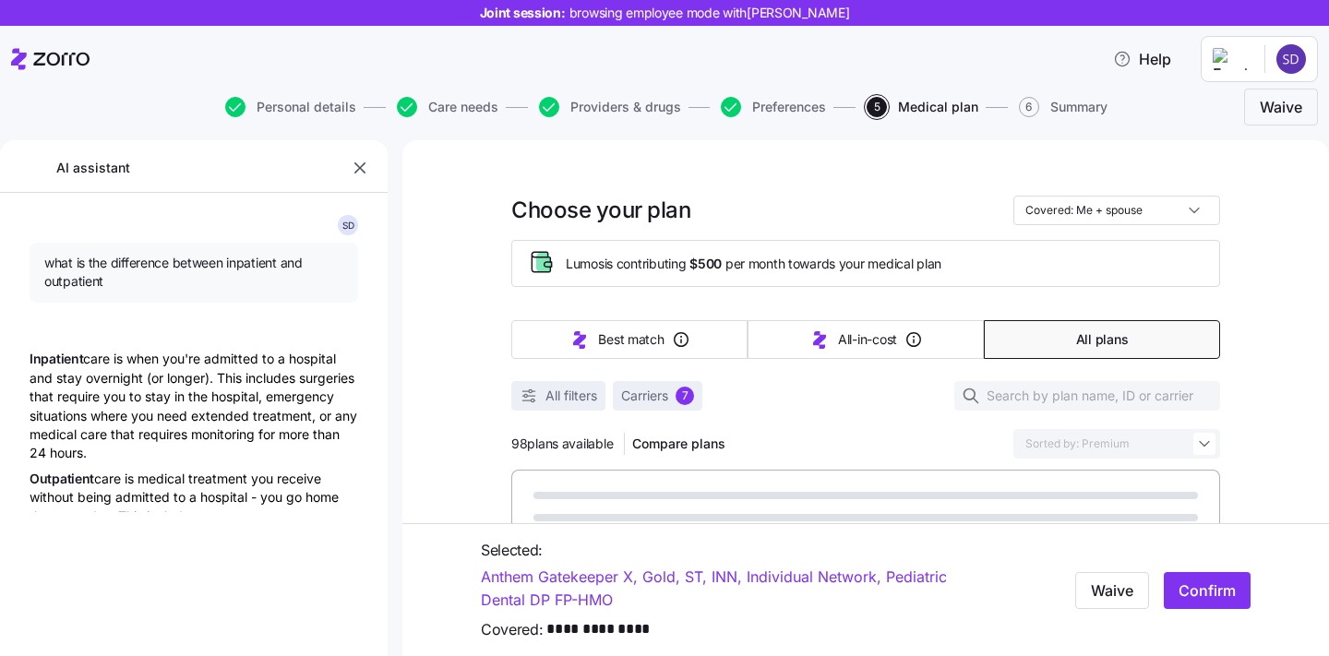
type textarea "x"
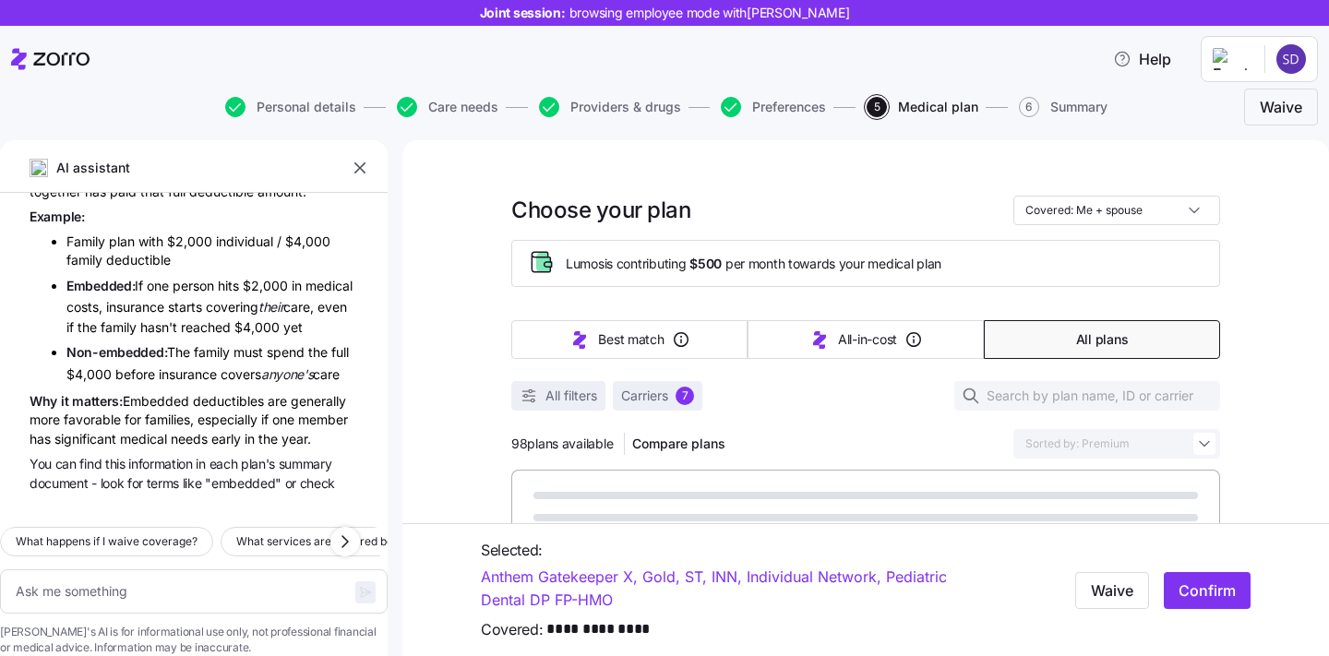
scroll to position [1022, 0]
click at [360, 172] on icon "button" at bounding box center [360, 168] width 18 height 18
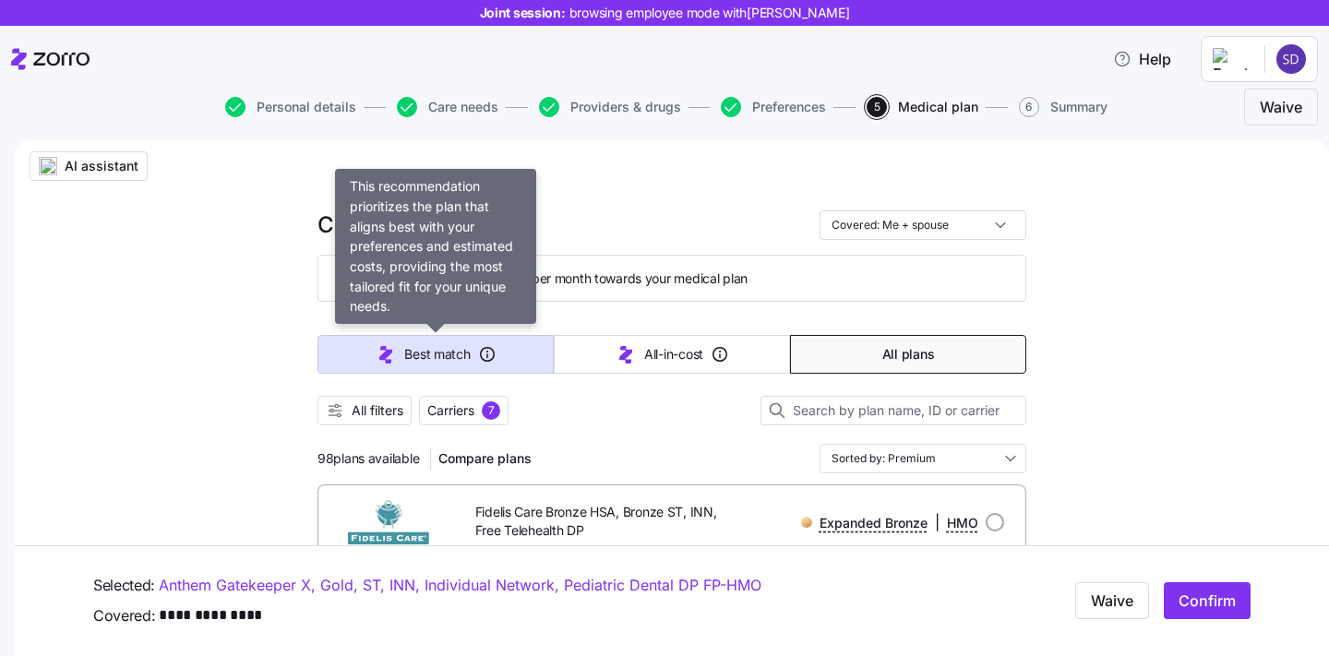
click at [417, 362] on span "Best match" at bounding box center [437, 354] width 66 height 18
type input "Sorted by: Best match"
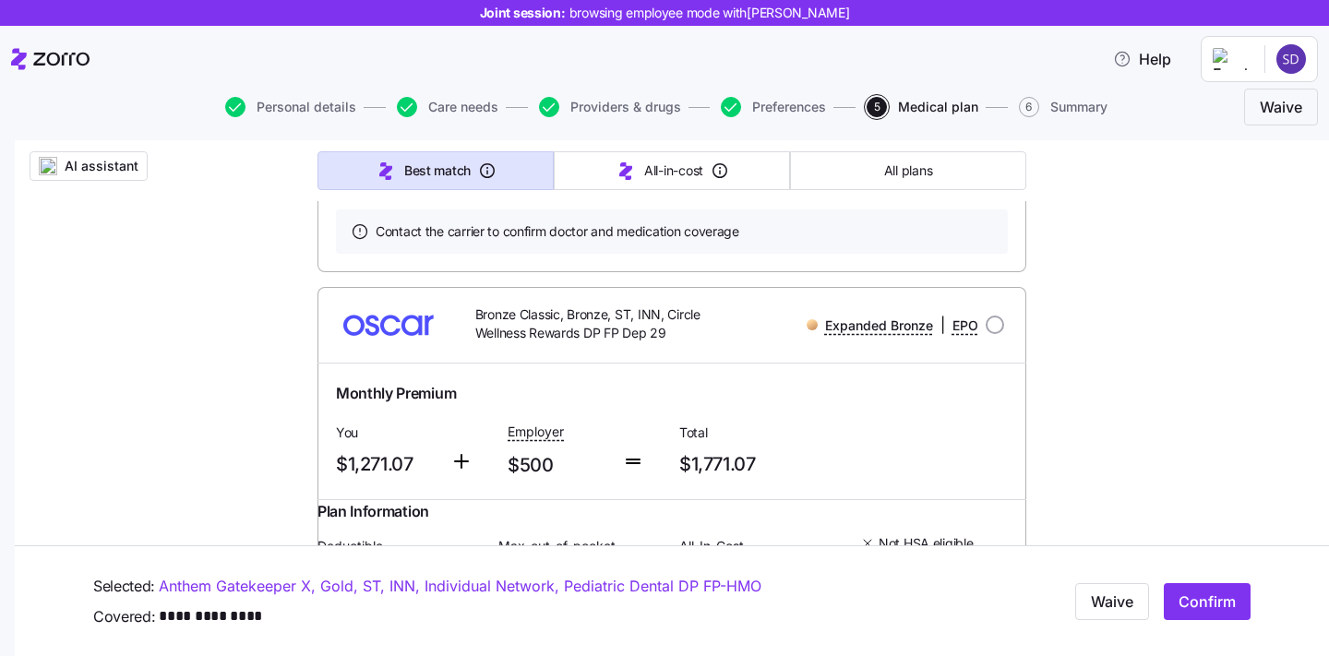
scroll to position [882, 0]
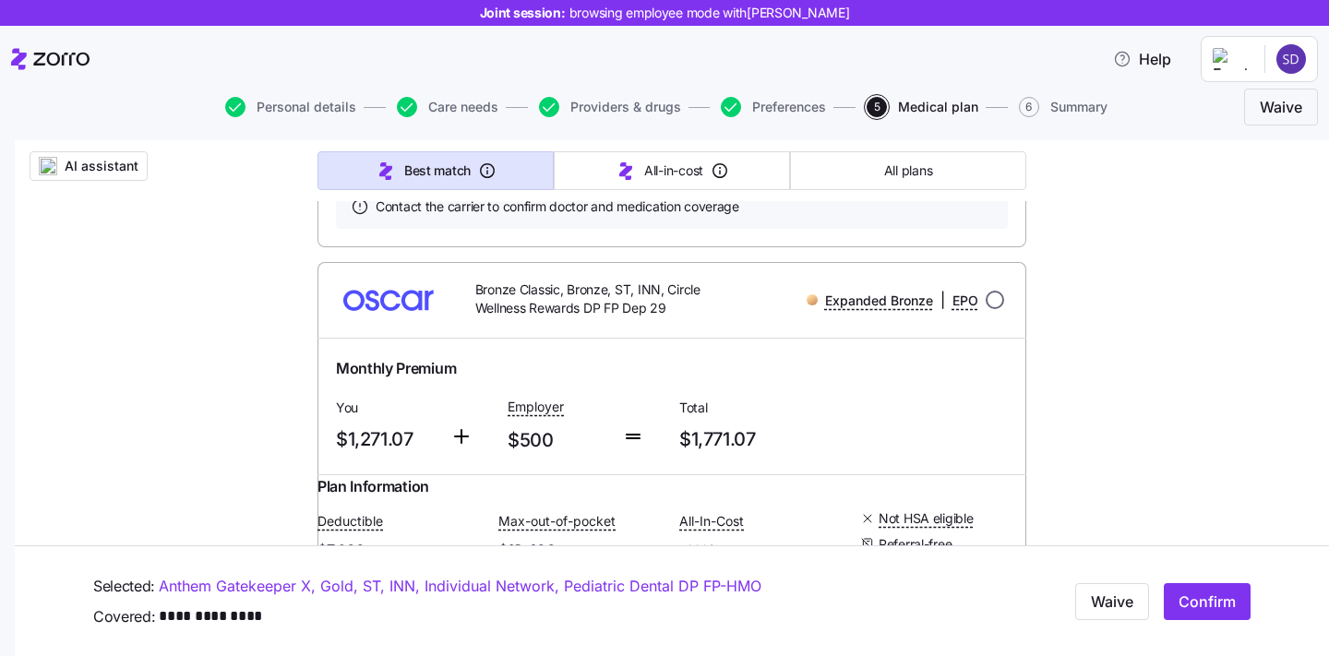
click at [998, 309] on input "radio" at bounding box center [995, 300] width 18 height 18
radio input "true"
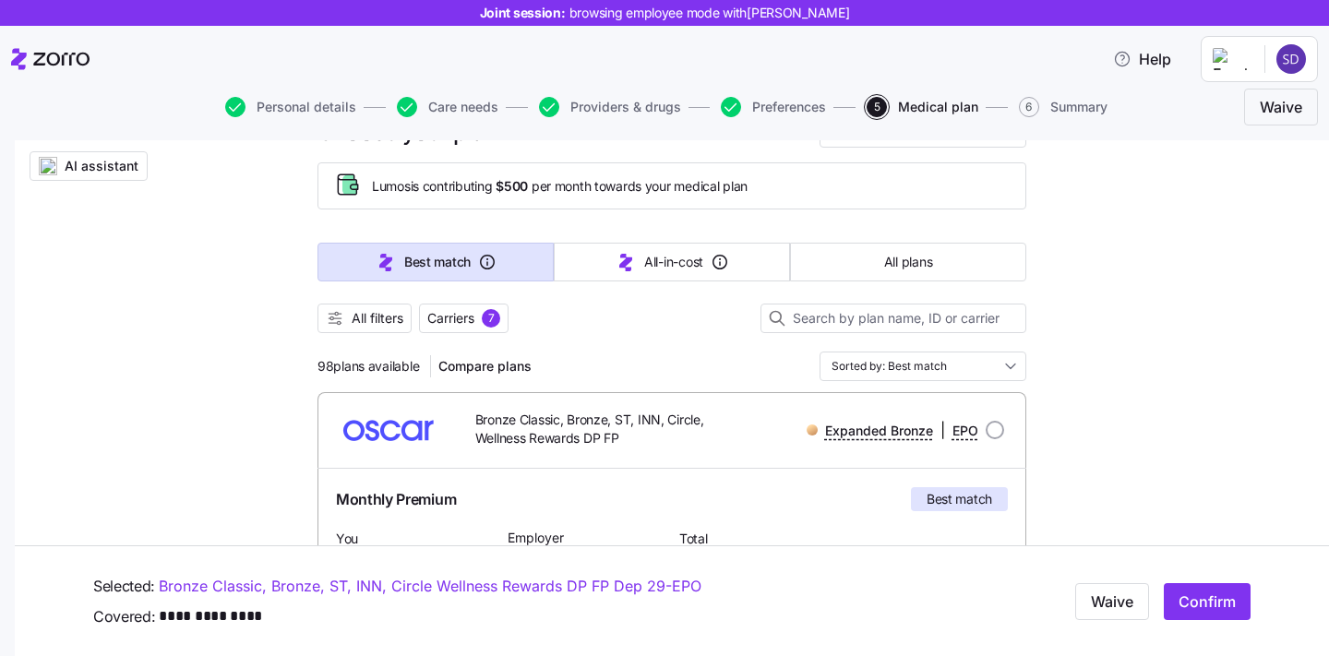
scroll to position [81, 0]
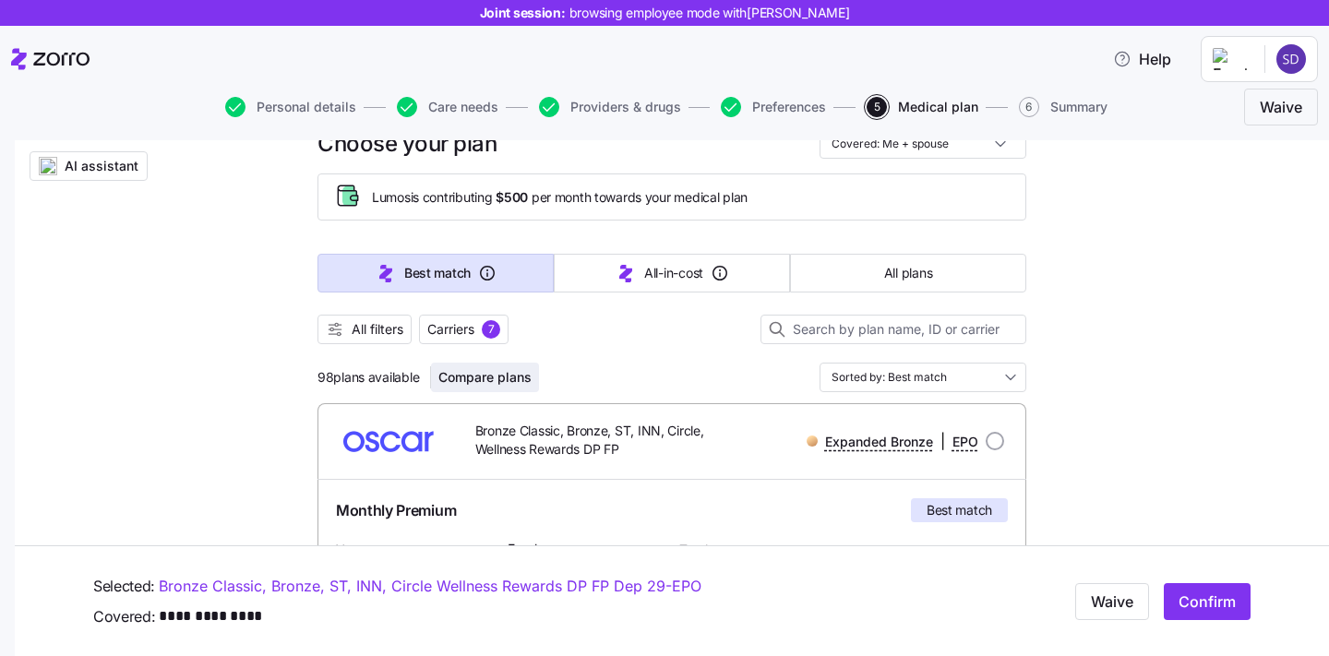
click at [488, 385] on span "Compare plans" at bounding box center [484, 377] width 93 height 18
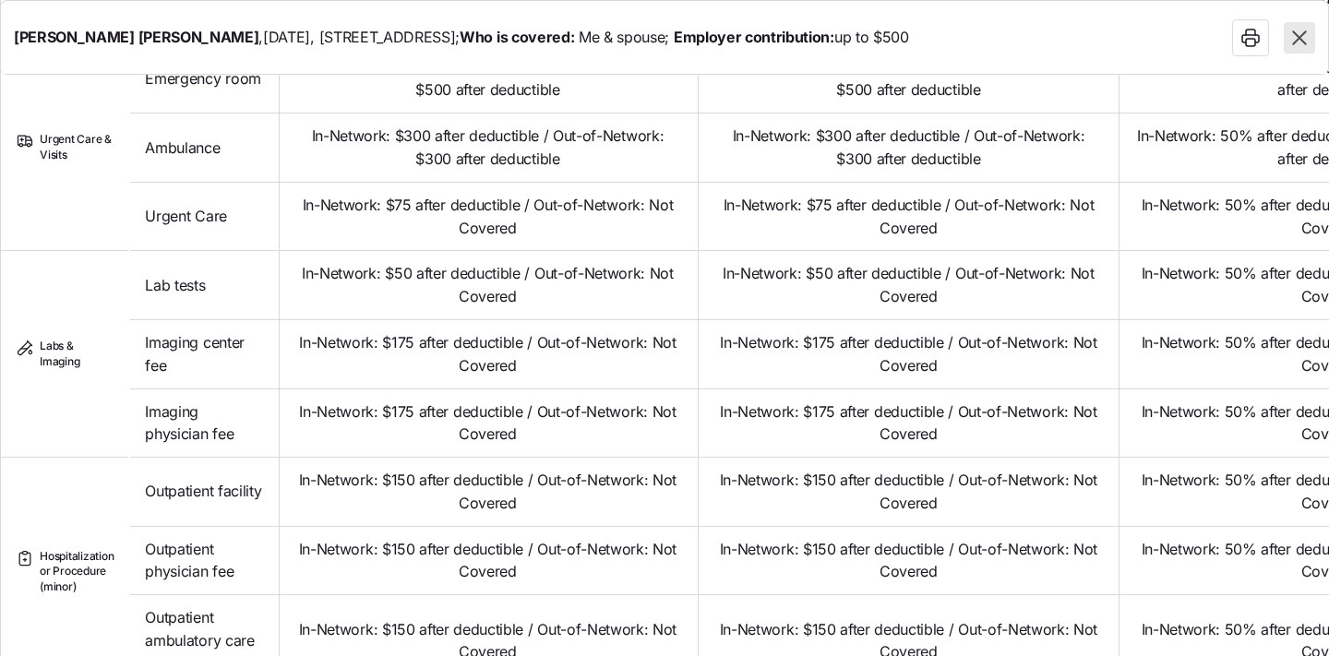
scroll to position [1008, 0]
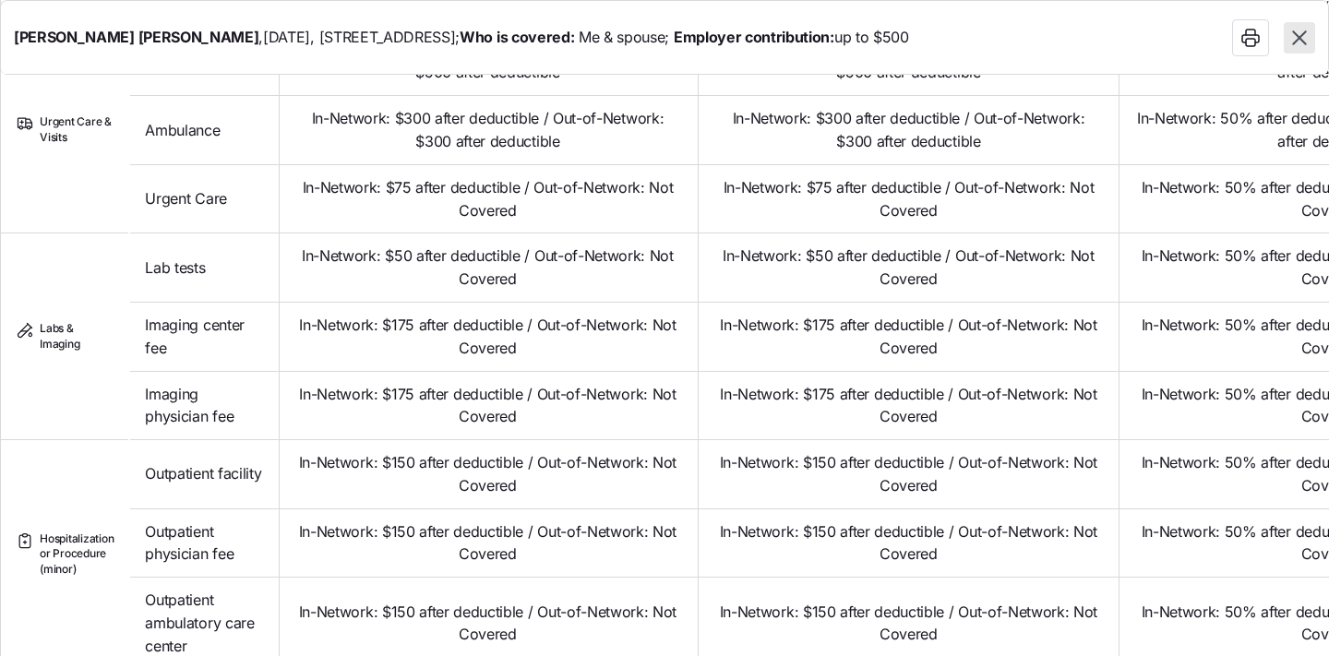
click at [1307, 41] on icon "button" at bounding box center [1300, 38] width 24 height 24
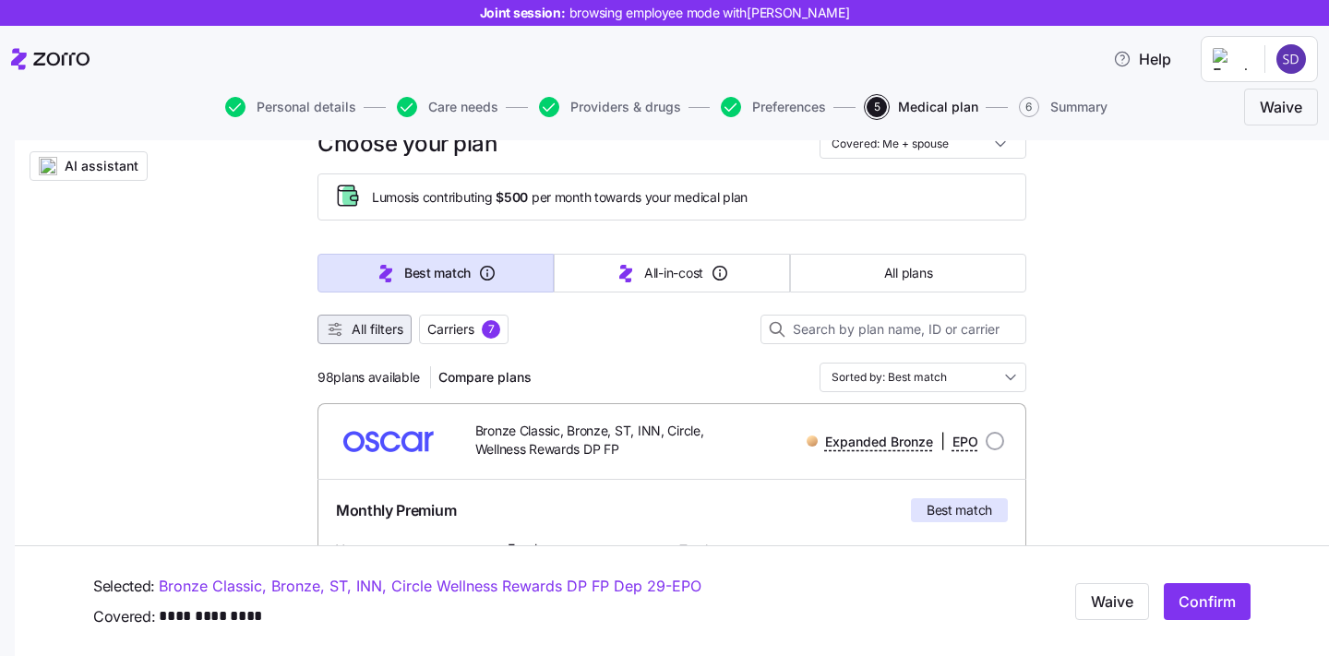
click at [371, 337] on span "All filters" at bounding box center [378, 329] width 52 height 18
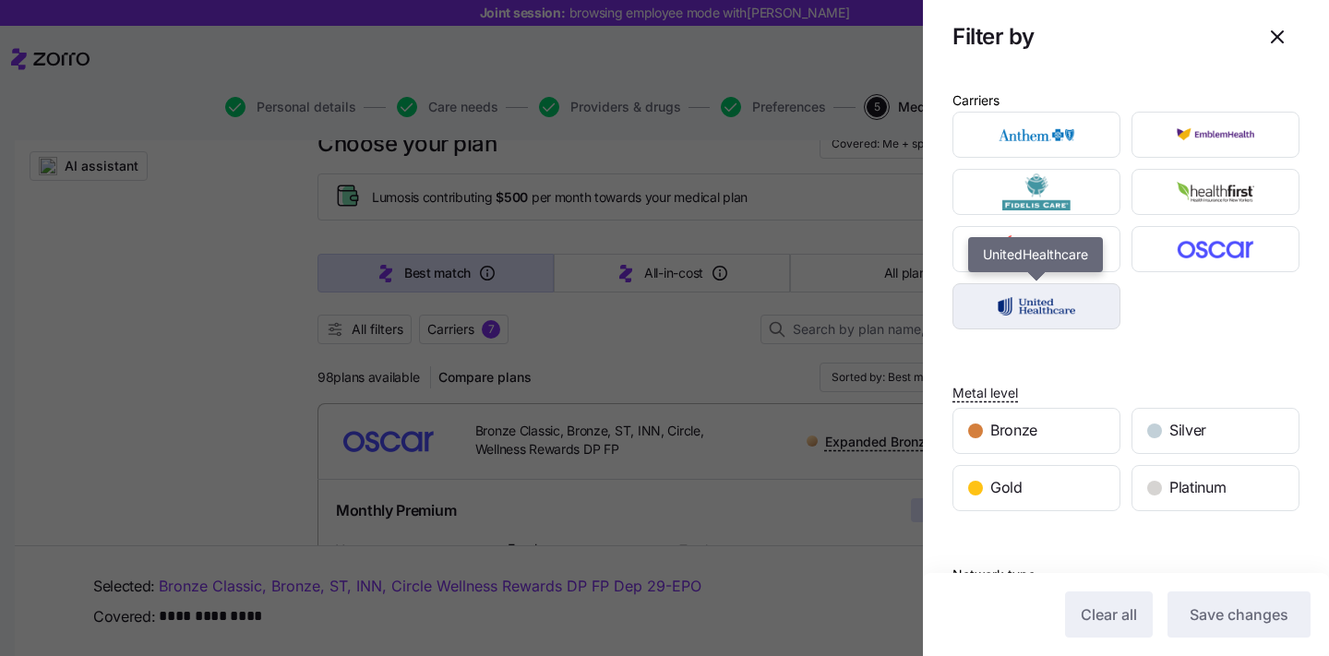
click at [1051, 302] on img "button" at bounding box center [1037, 306] width 136 height 37
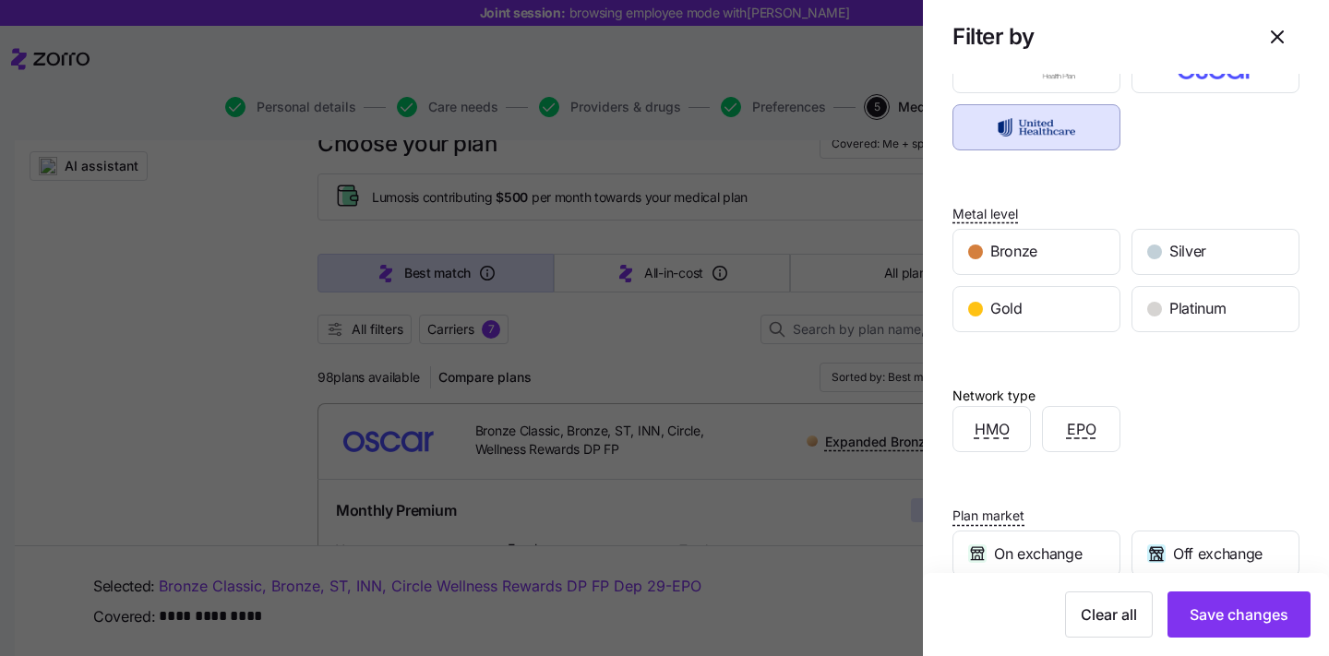
scroll to position [178, 0]
click at [1243, 617] on span "Save changes" at bounding box center [1239, 615] width 99 height 22
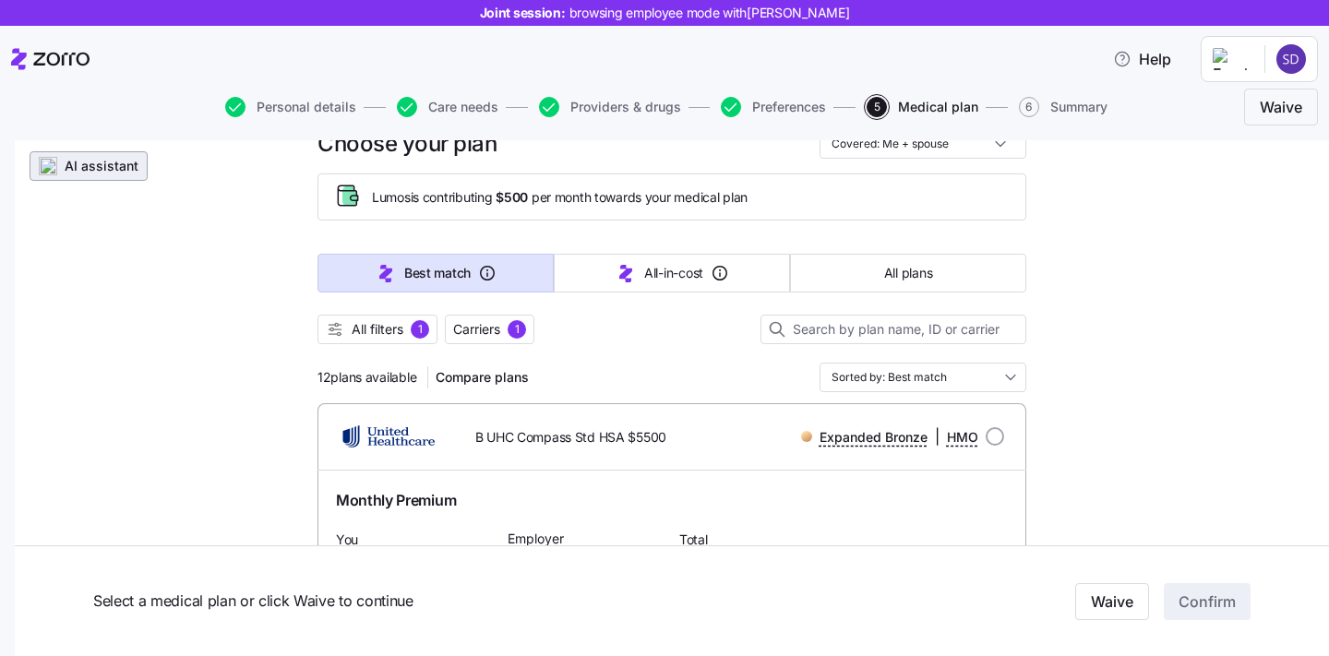
click at [85, 162] on span "AI assistant" at bounding box center [102, 166] width 74 height 18
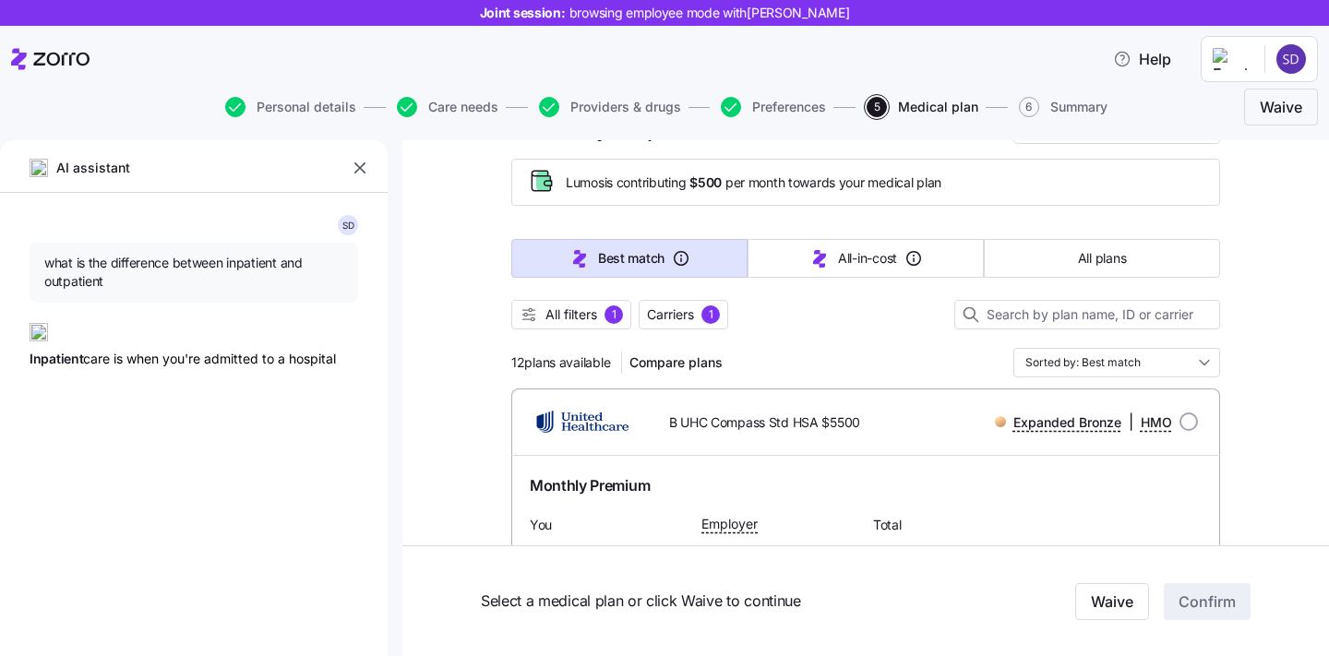
type textarea "x"
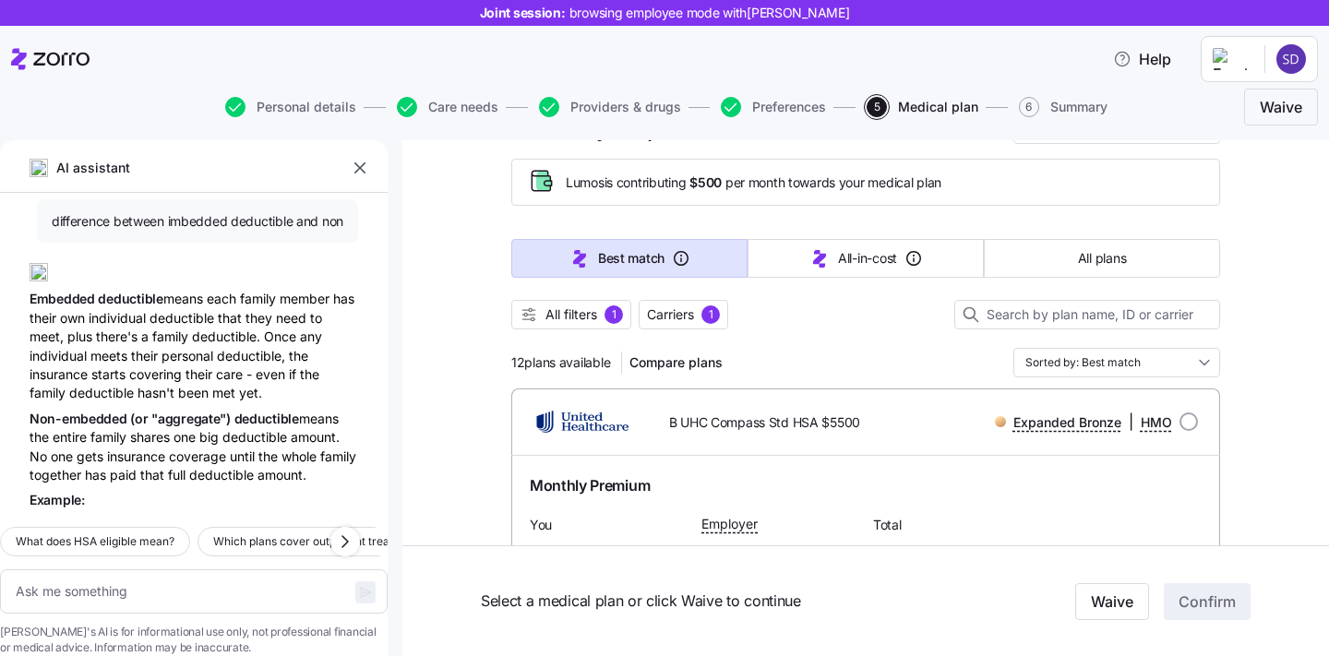
scroll to position [1022, 0]
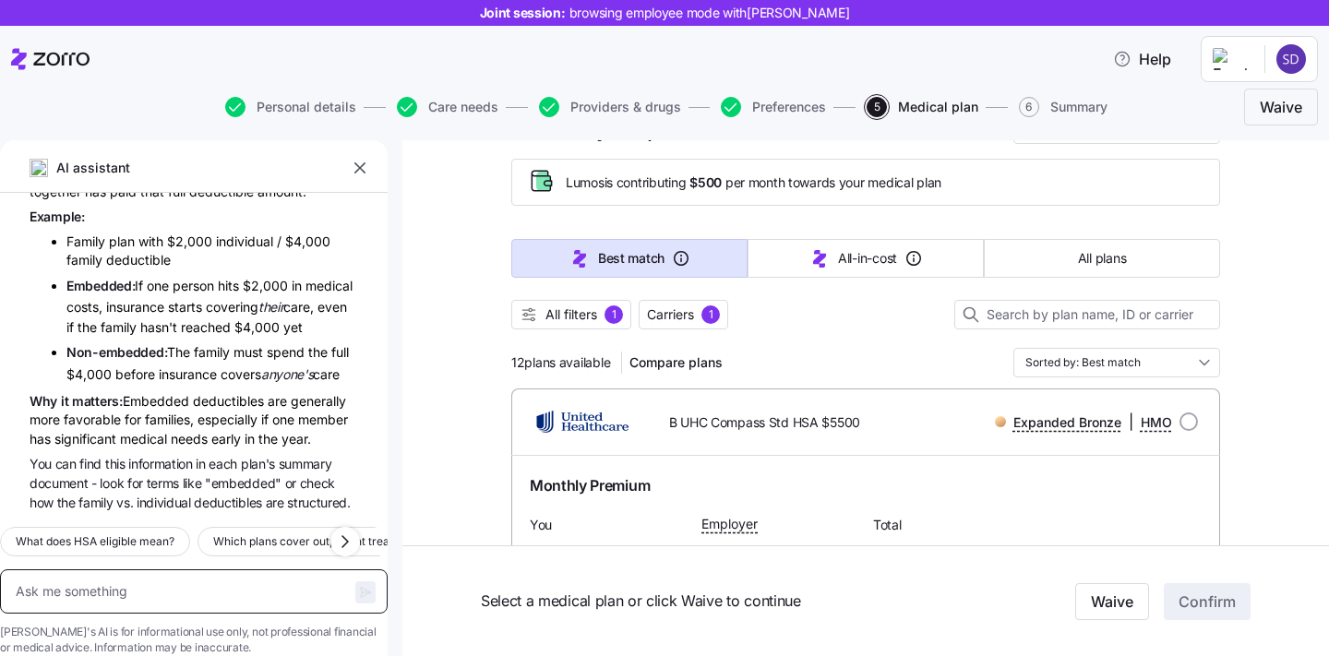
click at [179, 570] on textarea at bounding box center [194, 592] width 388 height 44
type textarea "M"
type textarea "x"
type textarea "My"
type textarea "x"
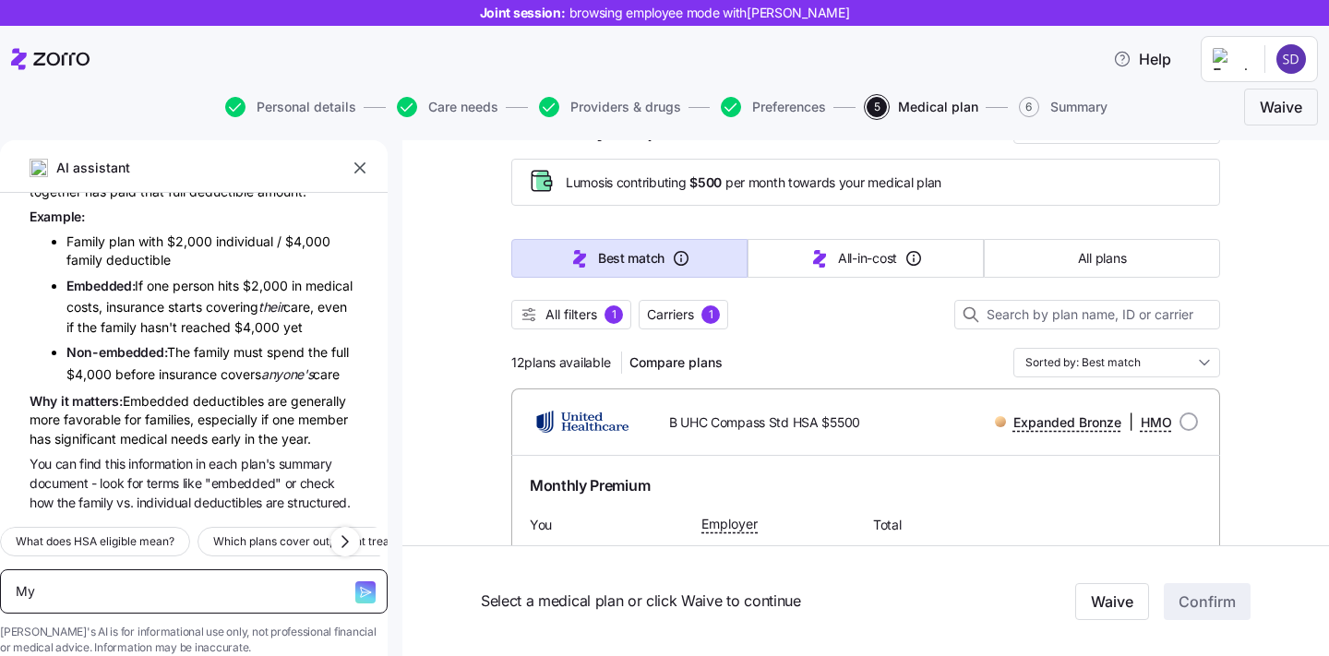
type textarea "My"
type textarea "x"
type textarea "My w"
type textarea "x"
type textarea "My wi"
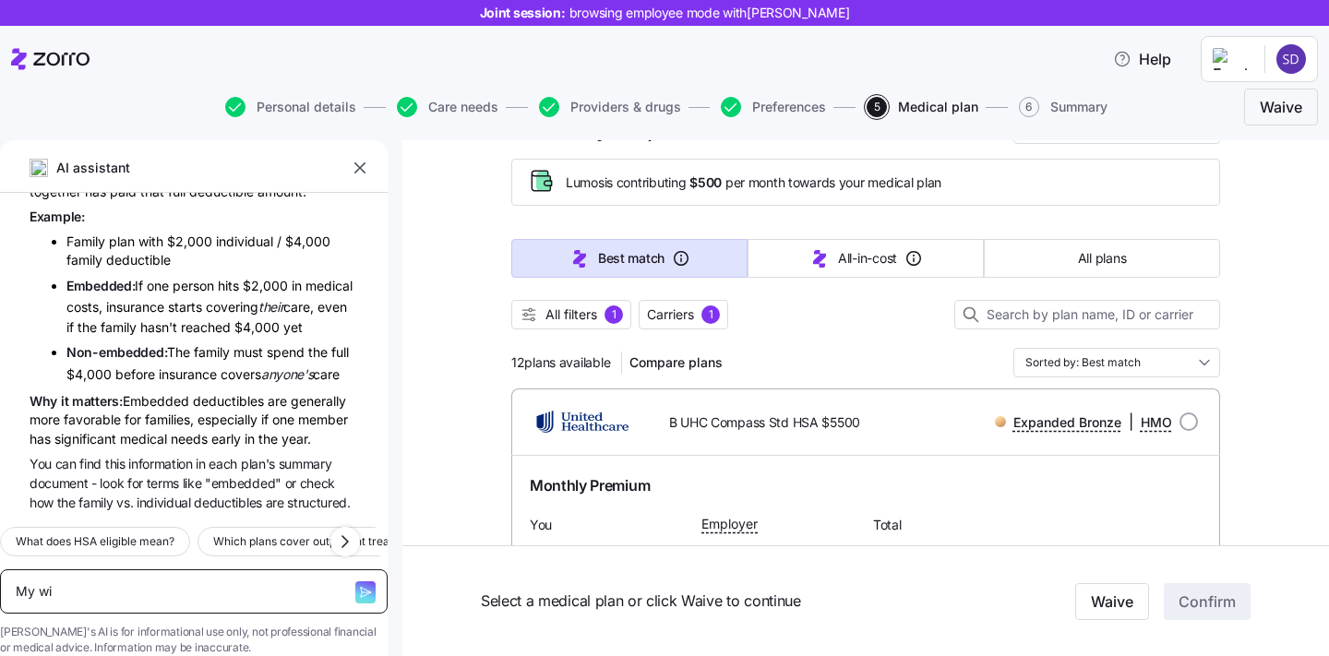
type textarea "x"
type textarea "My wif"
type textarea "x"
type textarea "My wife"
type textarea "x"
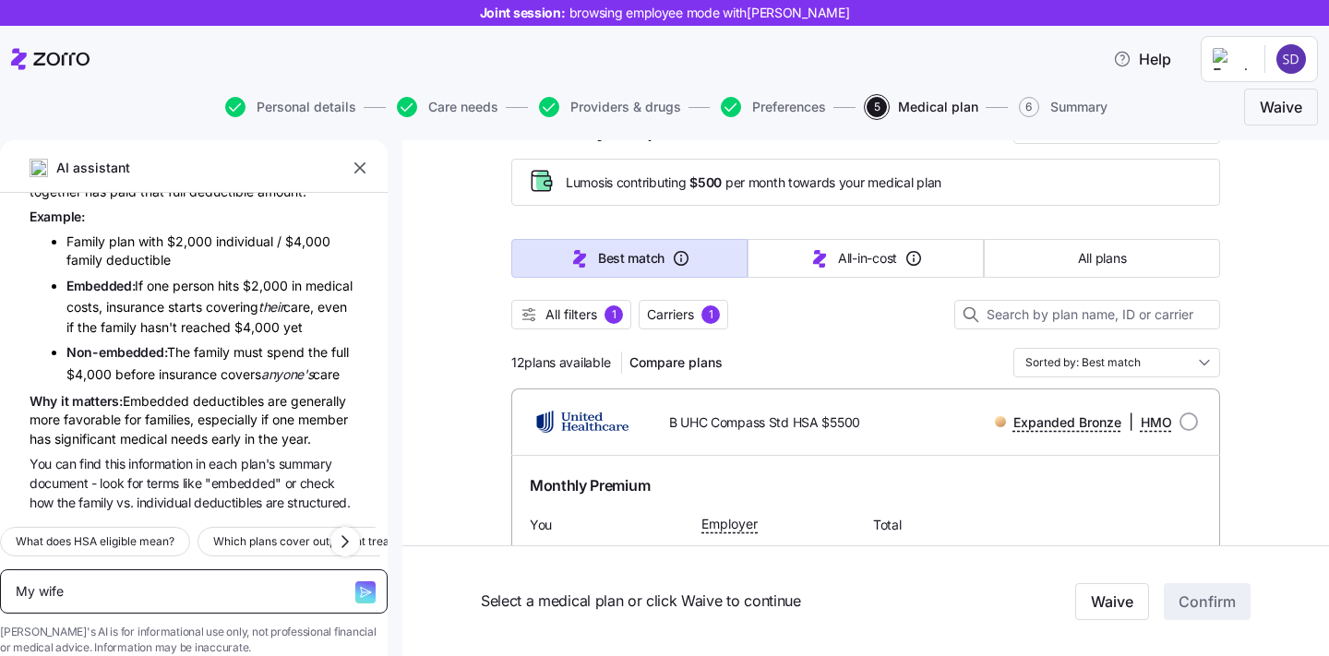
type textarea "My wife"
type textarea "x"
type textarea "My wife i"
type textarea "x"
type textarea "My wife is"
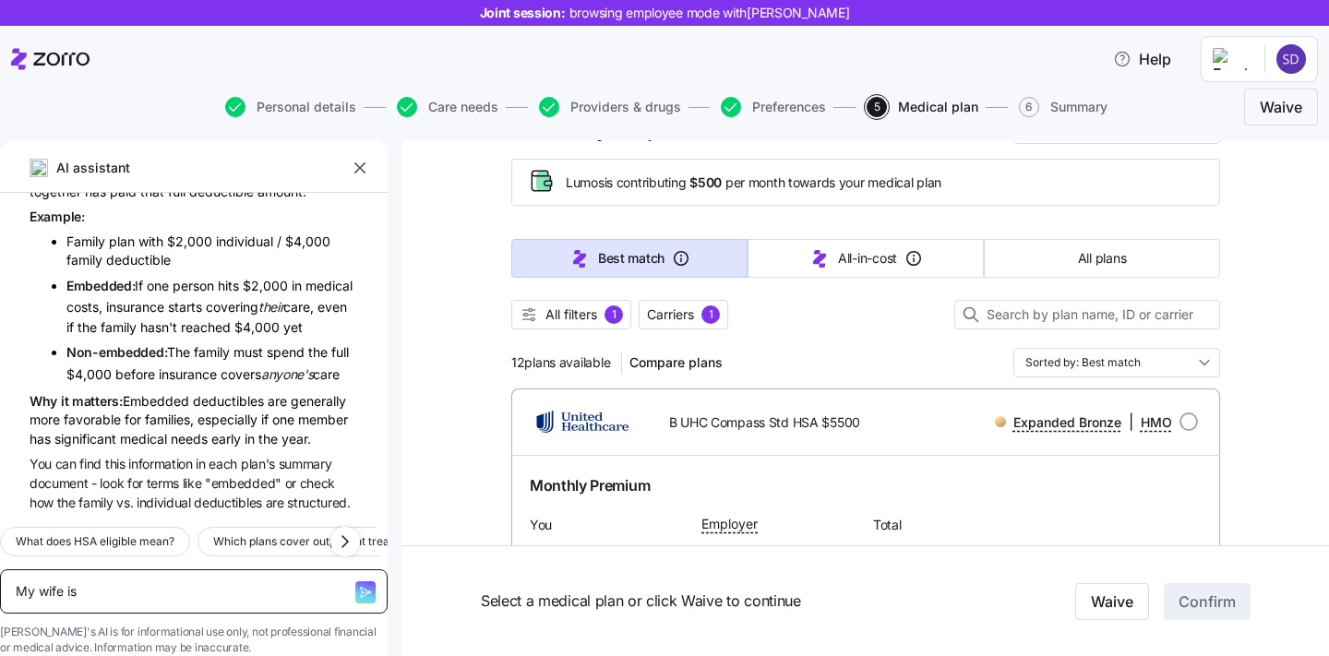
type textarea "x"
type textarea "My wife is p"
type textarea "x"
type textarea "My wife is pe"
type textarea "x"
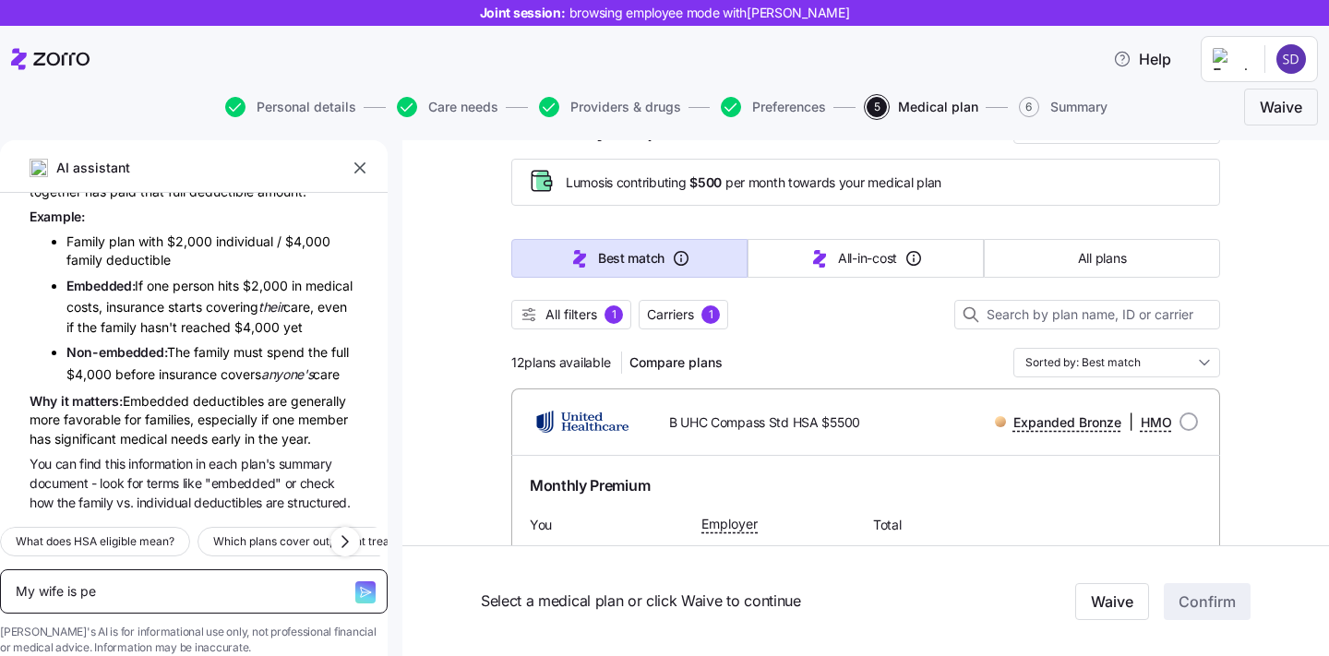
type textarea "My wife is p"
type textarea "x"
type textarea "My wife is pr"
type textarea "x"
type textarea "My wife is pre"
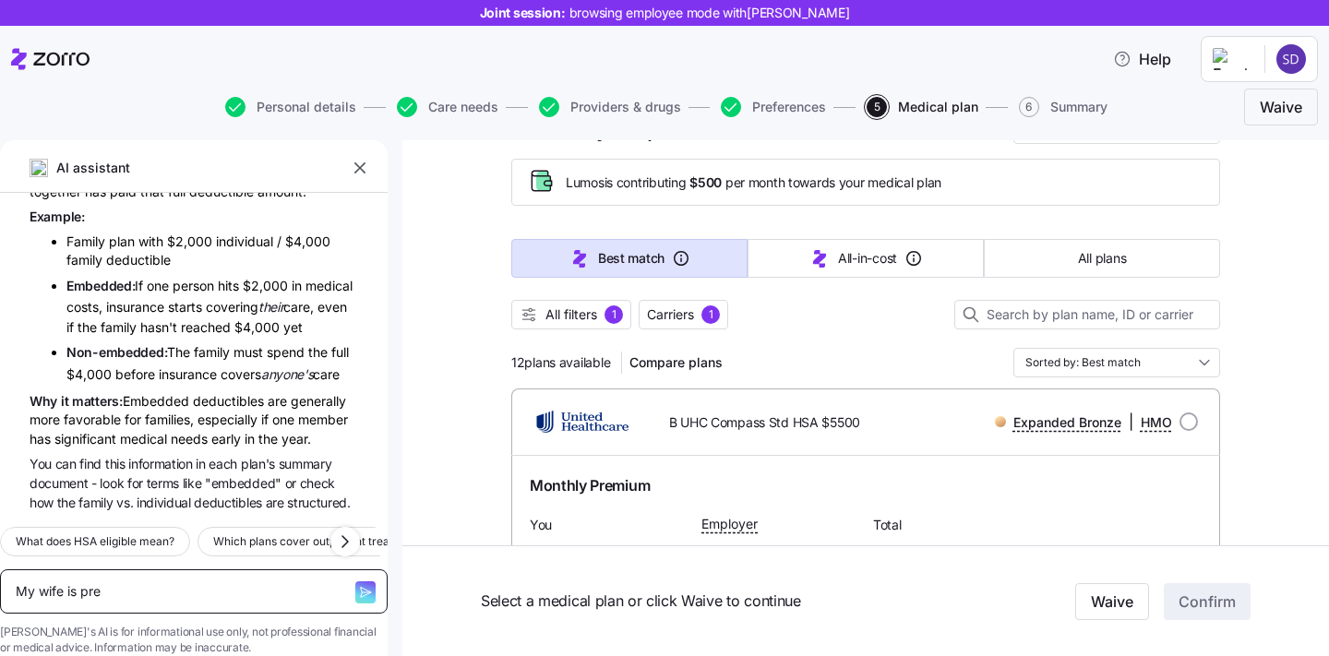
type textarea "x"
type textarea "My wife is preg"
type textarea "x"
type textarea "My wife is pregn"
type textarea "x"
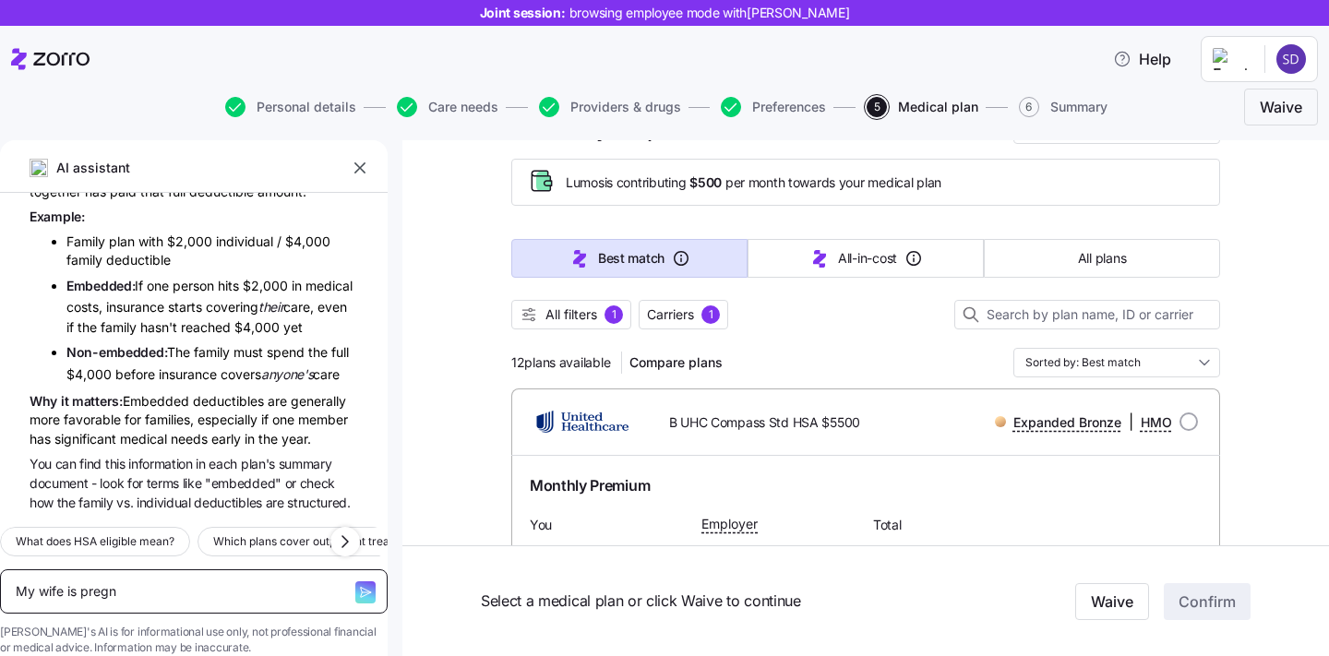
type textarea "My wife is pregna"
type textarea "x"
type textarea "My wife is pregnan"
type textarea "x"
type textarea "My wife is pregnant"
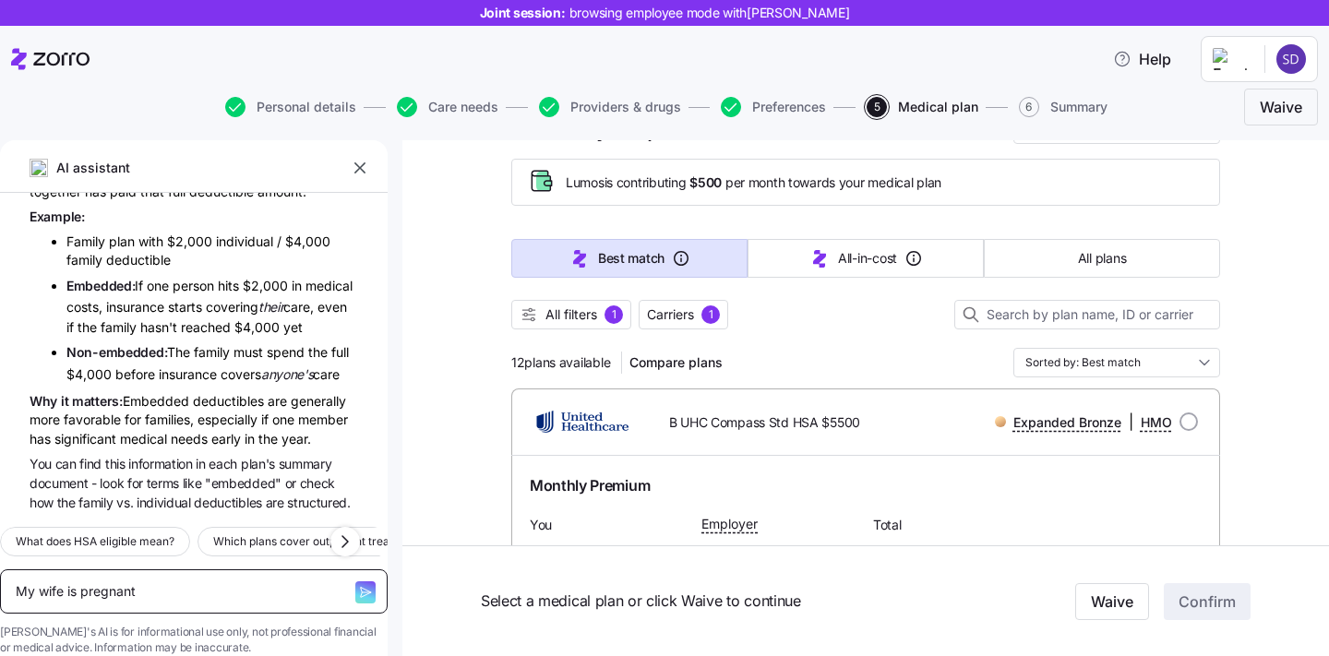
type textarea "x"
type textarea "My wife is pregnant"
type textarea "x"
type textarea "My wife is pregnant w"
type textarea "x"
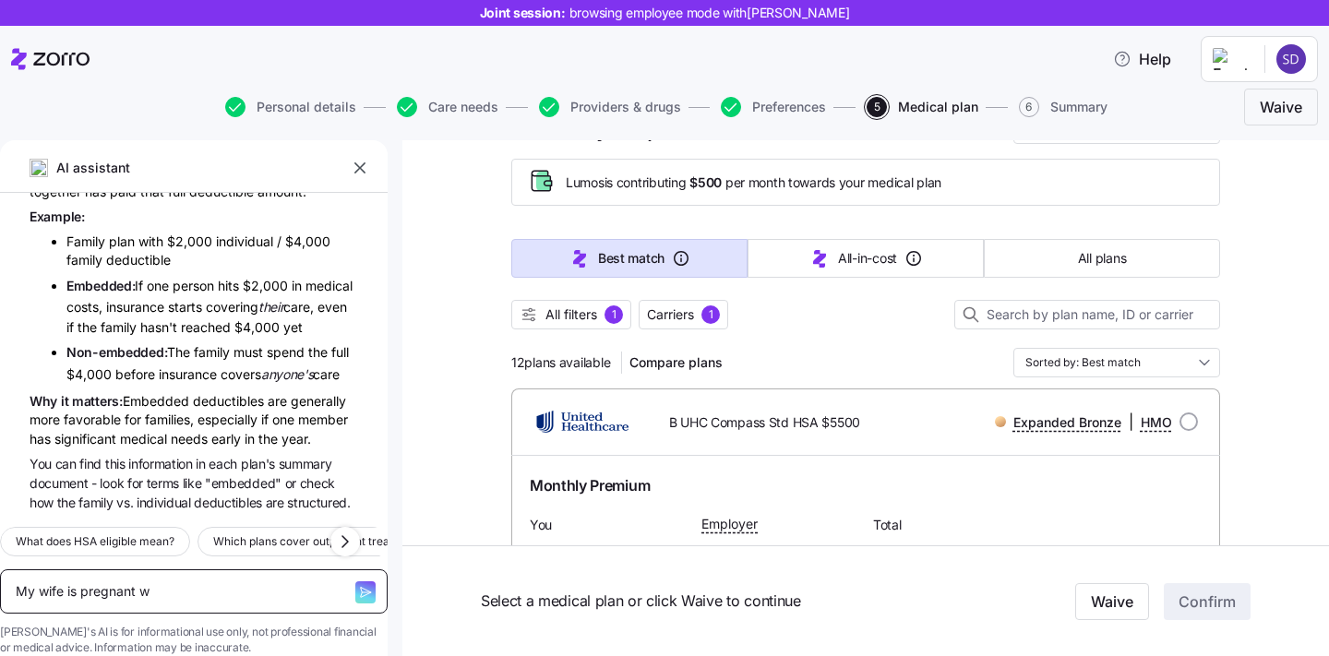
type textarea "My wife is pregnant wh"
type textarea "x"
type textarea "My wife is pregnant wha"
type textarea "x"
type textarea "My wife is pregnant what"
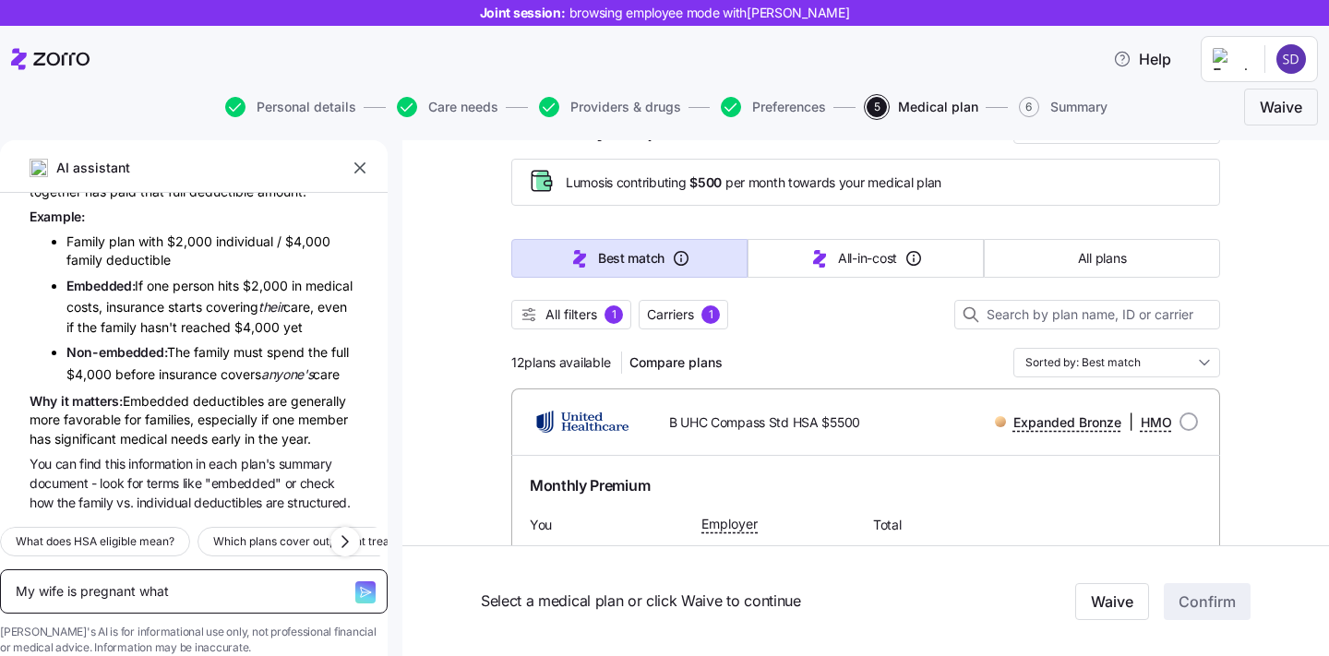
type textarea "x"
type textarea "My wife is pregnant what p"
type textarea "x"
type textarea "My wife is pregnant what pl"
type textarea "x"
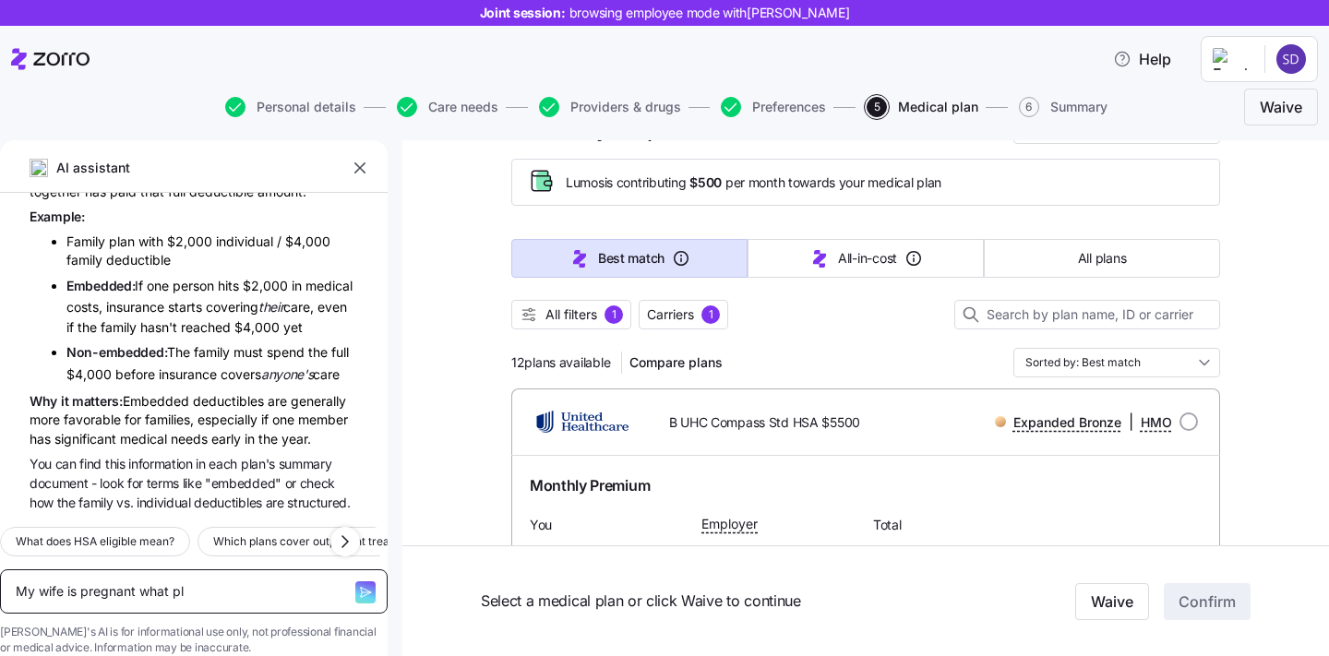
type textarea "My wife is pregnant what pla"
type textarea "x"
type textarea "My wife is pregnant what plan"
type textarea "x"
type textarea "My wife is pregnant what plan"
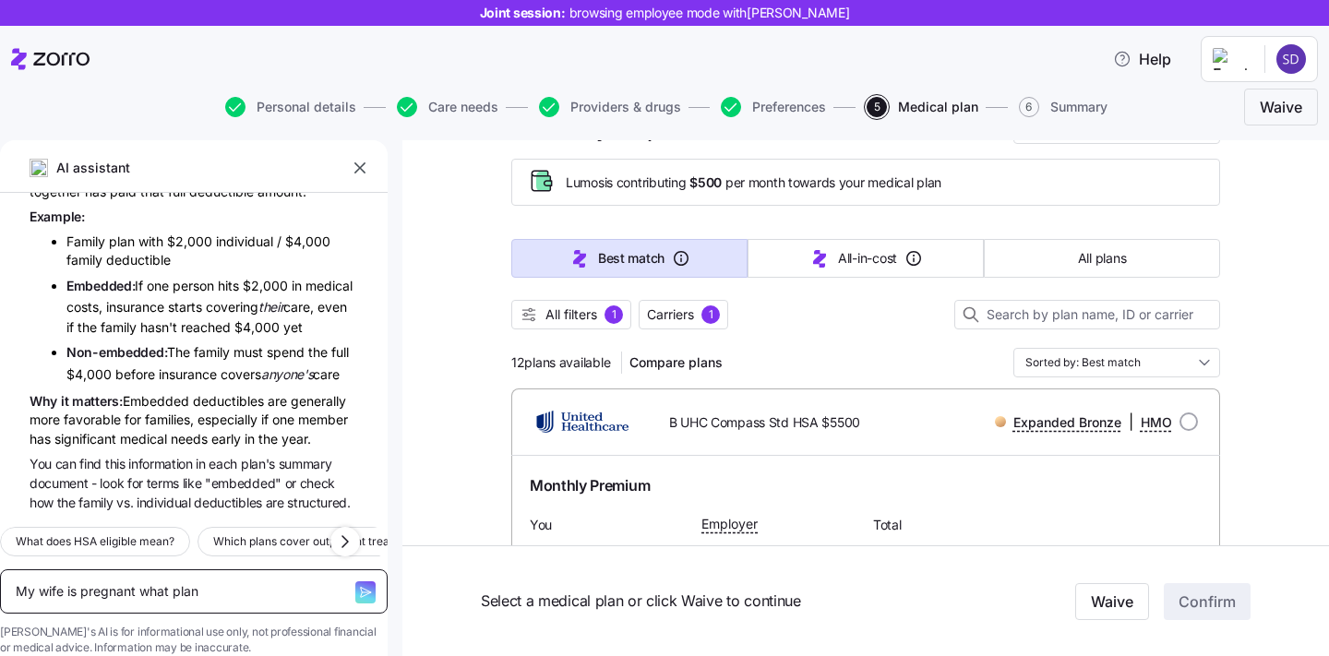
type textarea "x"
type textarea "My wife is pregnant what plan d"
type textarea "x"
type textarea "My wife is pregnant what plan do"
type textarea "x"
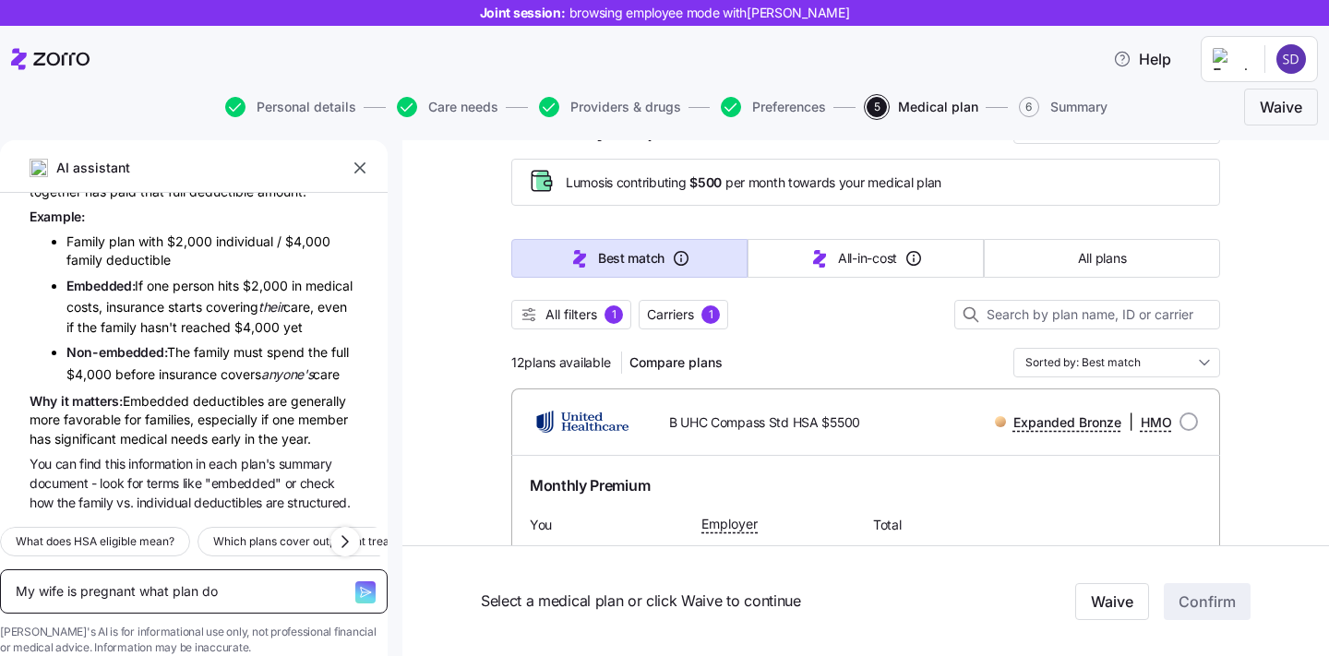
type textarea "My wife is pregnant what plan do i"
type textarea "x"
type textarea "My wife is pregnant what plan do i"
type textarea "x"
type textarea "My wife is pregnant what plan do i c"
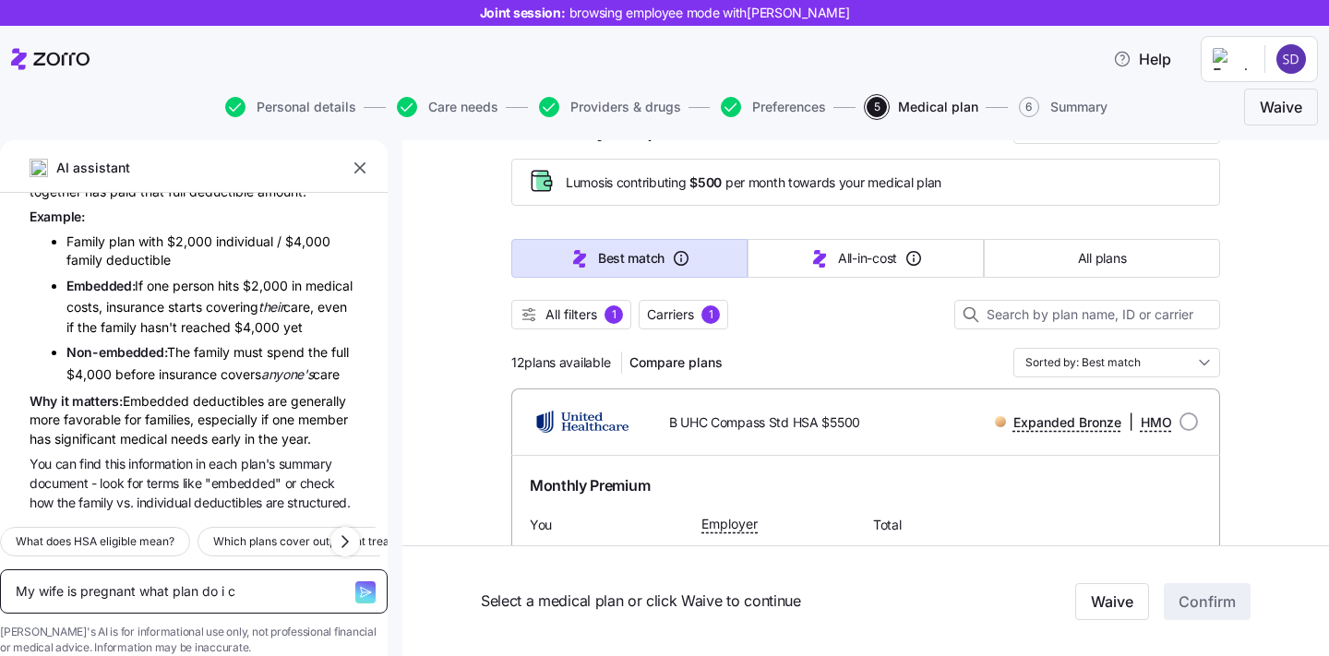
type textarea "x"
type textarea "My wife is pregnant what plan do i ch"
type textarea "x"
type textarea "My wife is pregnant what plan do i cho"
type textarea "x"
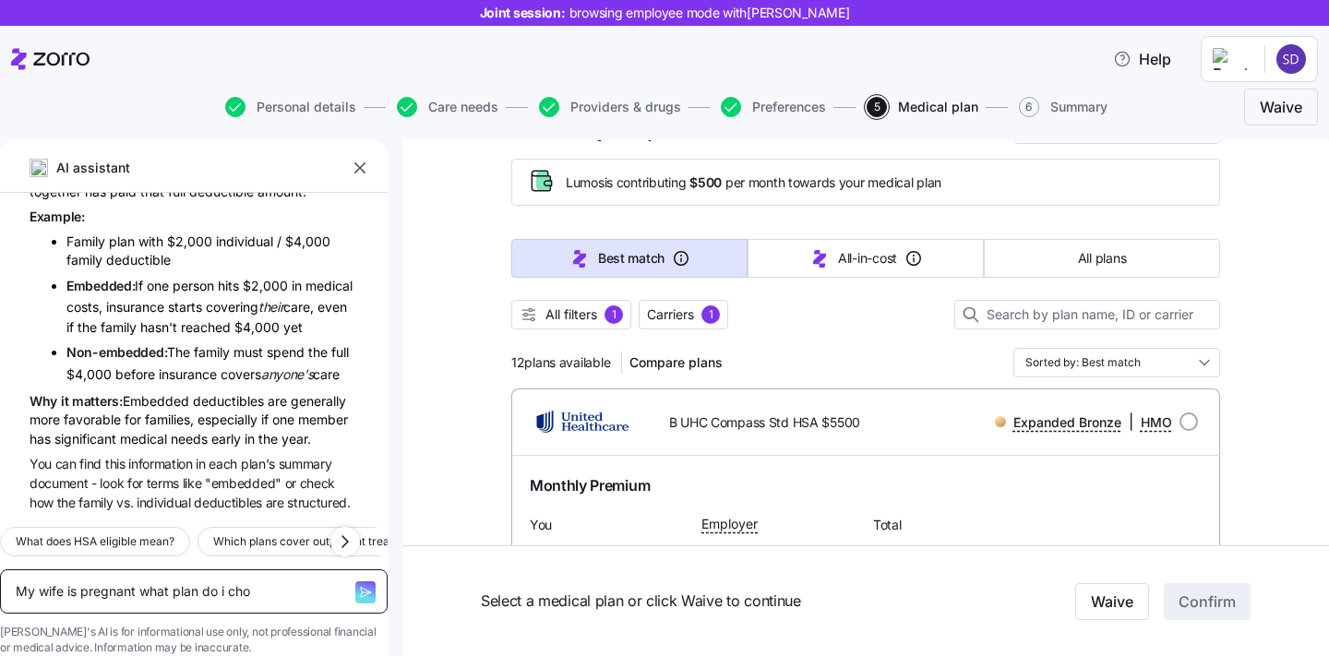
type textarea "My wife is pregnant what plan do i choo"
type textarea "x"
type textarea "My wife is pregnant what plan do i chooe"
type textarea "x"
type textarea "My wife is pregnant what plan do i choo"
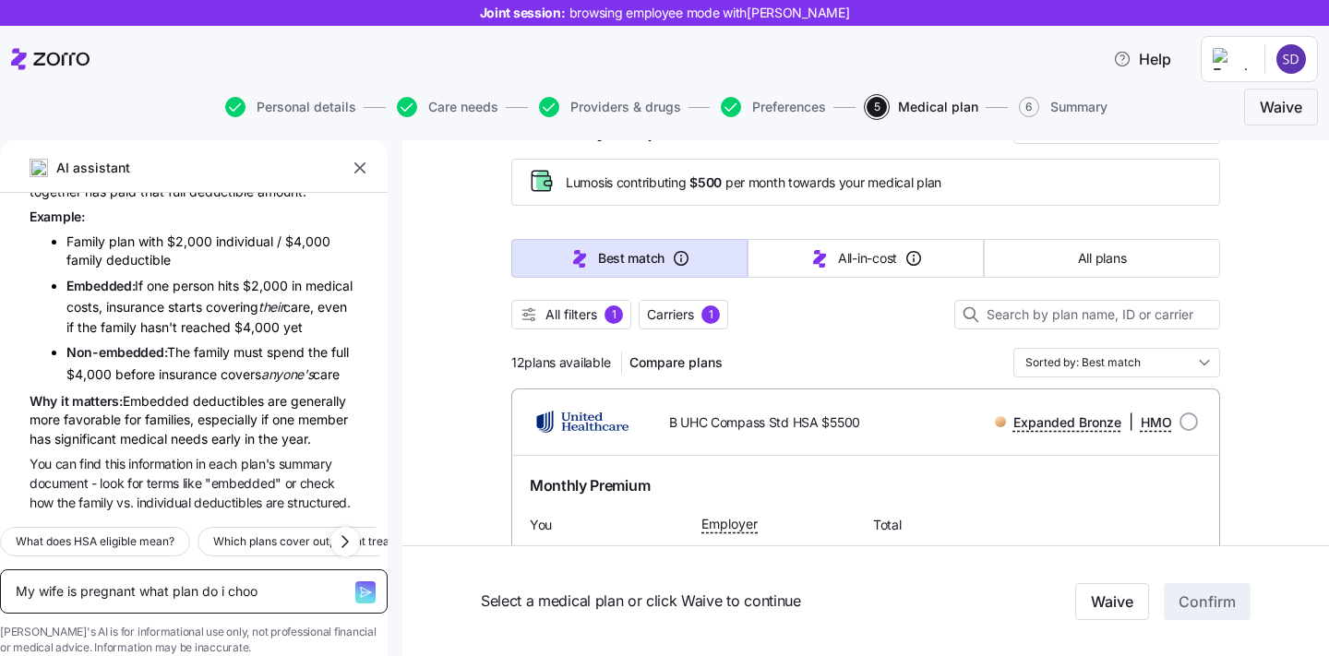
type textarea "x"
type textarea "My wife is pregnant what plan do i choos"
type textarea "x"
type textarea "My wife is pregnant what plan do i choose"
type textarea "x"
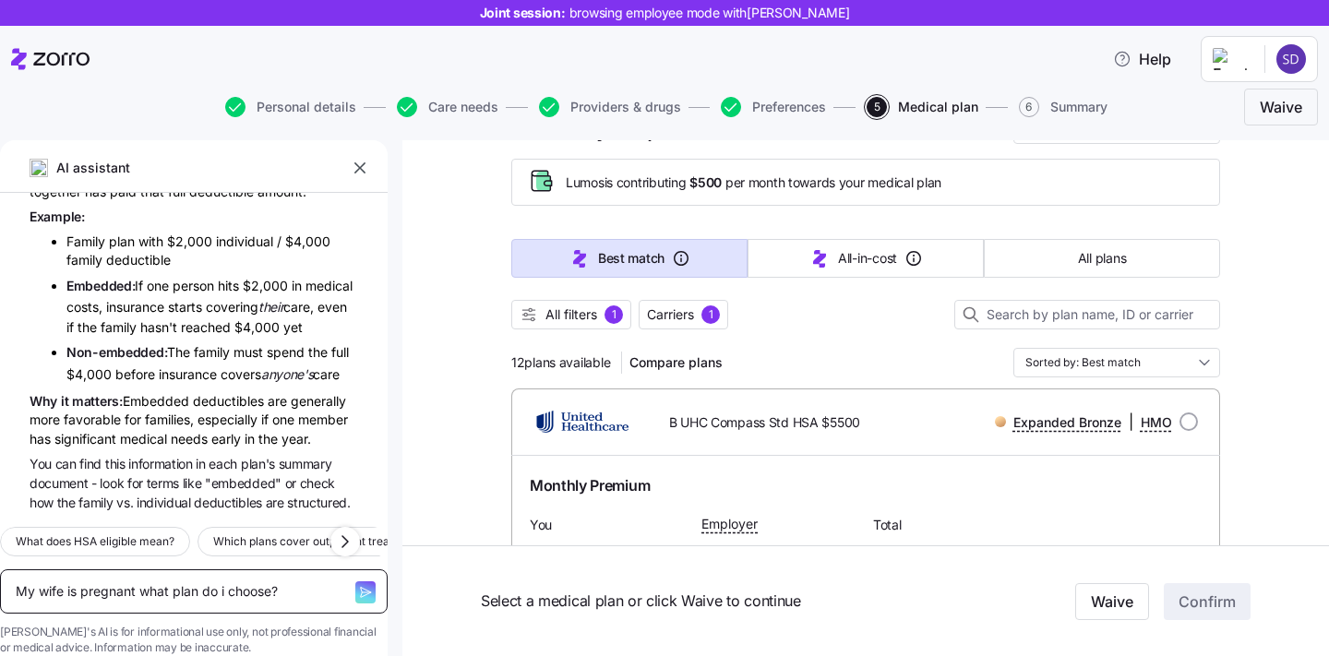
type textarea "My wife is pregnant what plan do i choose?"
click at [358, 585] on icon "button" at bounding box center [365, 592] width 15 height 15
type textarea "x"
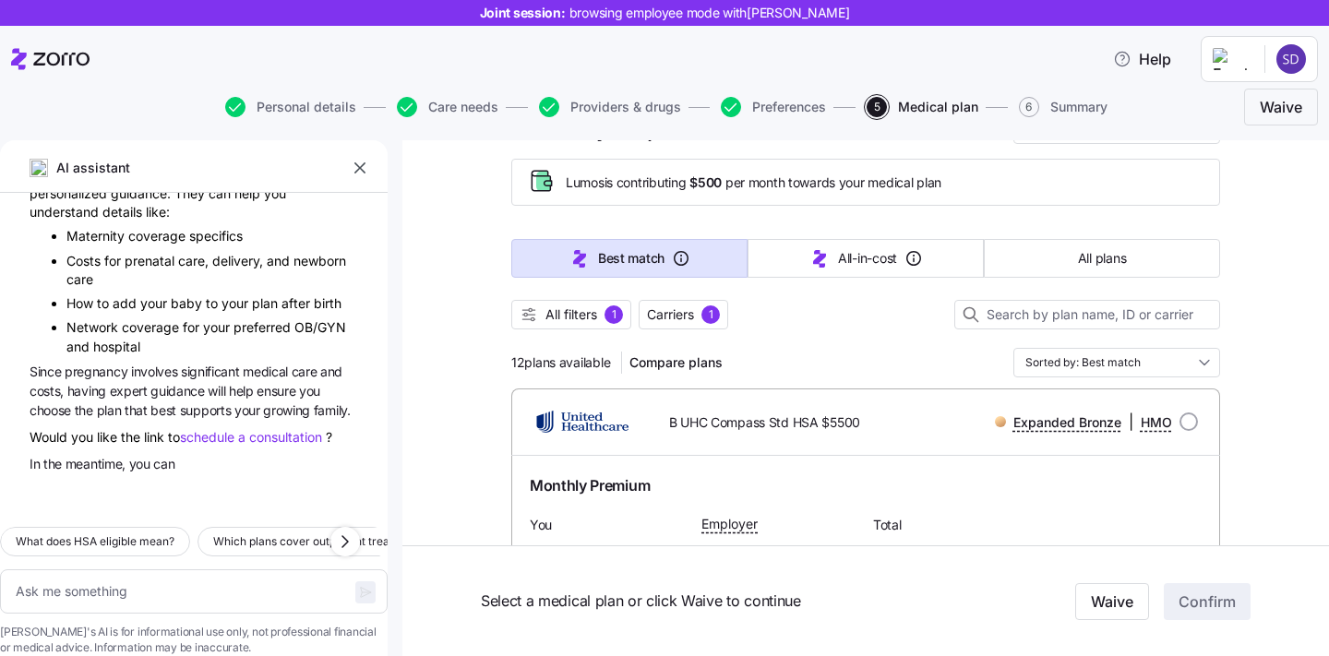
scroll to position [1555, 0]
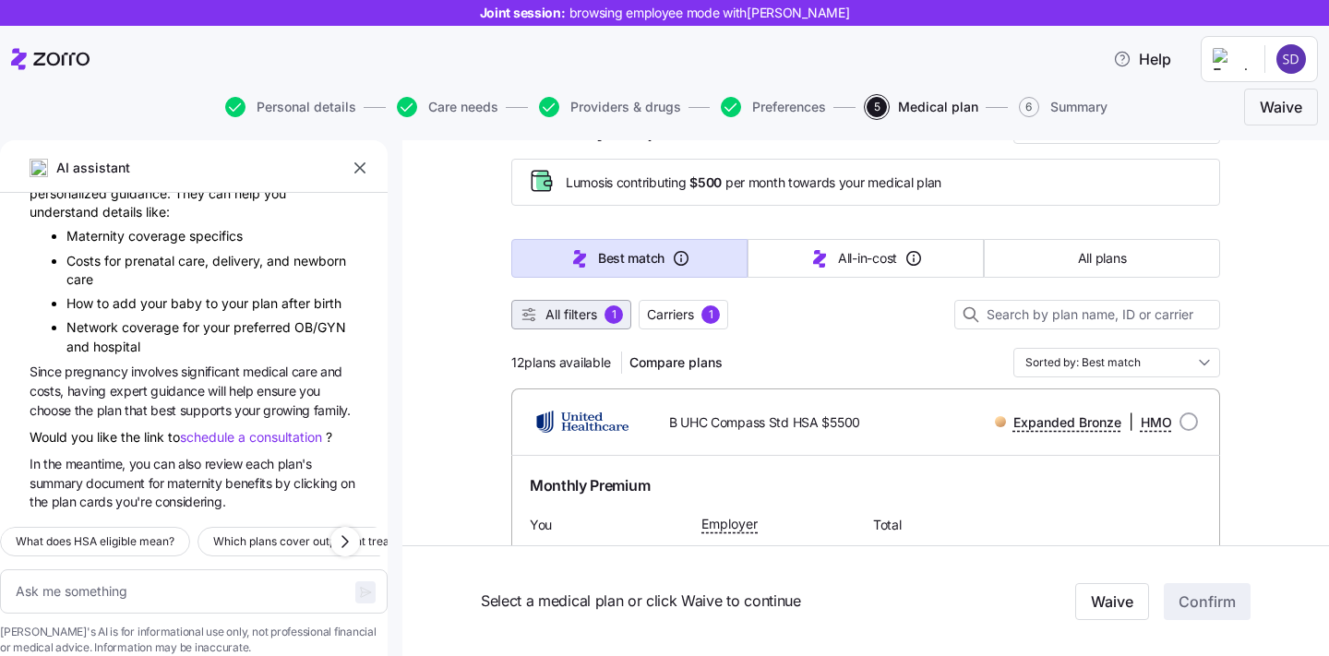
click at [585, 321] on span "All filters" at bounding box center [572, 315] width 52 height 18
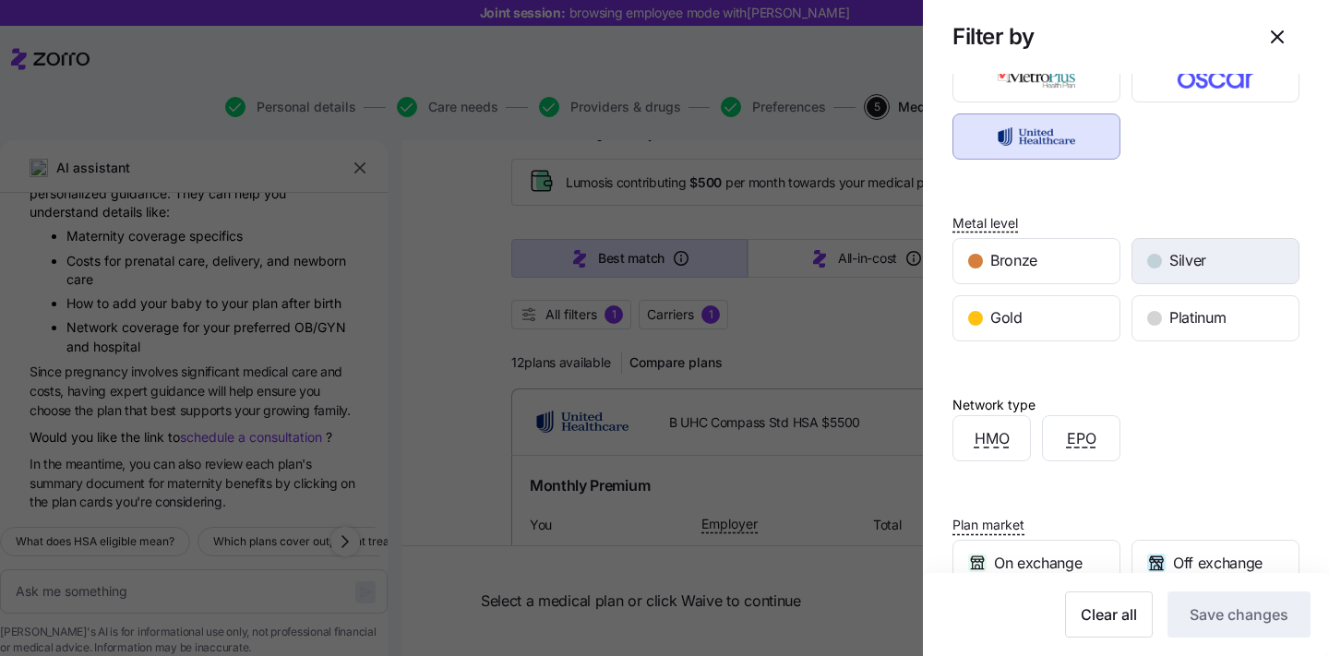
scroll to position [378, 0]
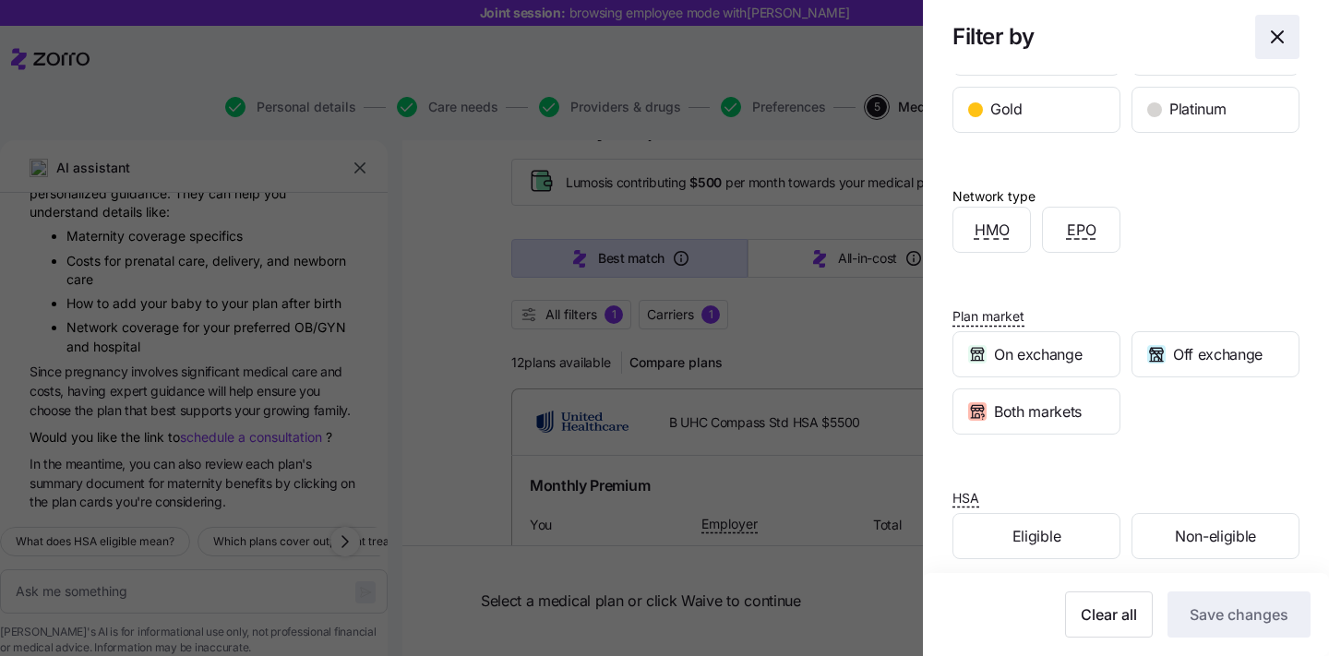
click at [1285, 43] on icon "button" at bounding box center [1277, 37] width 22 height 22
type textarea "x"
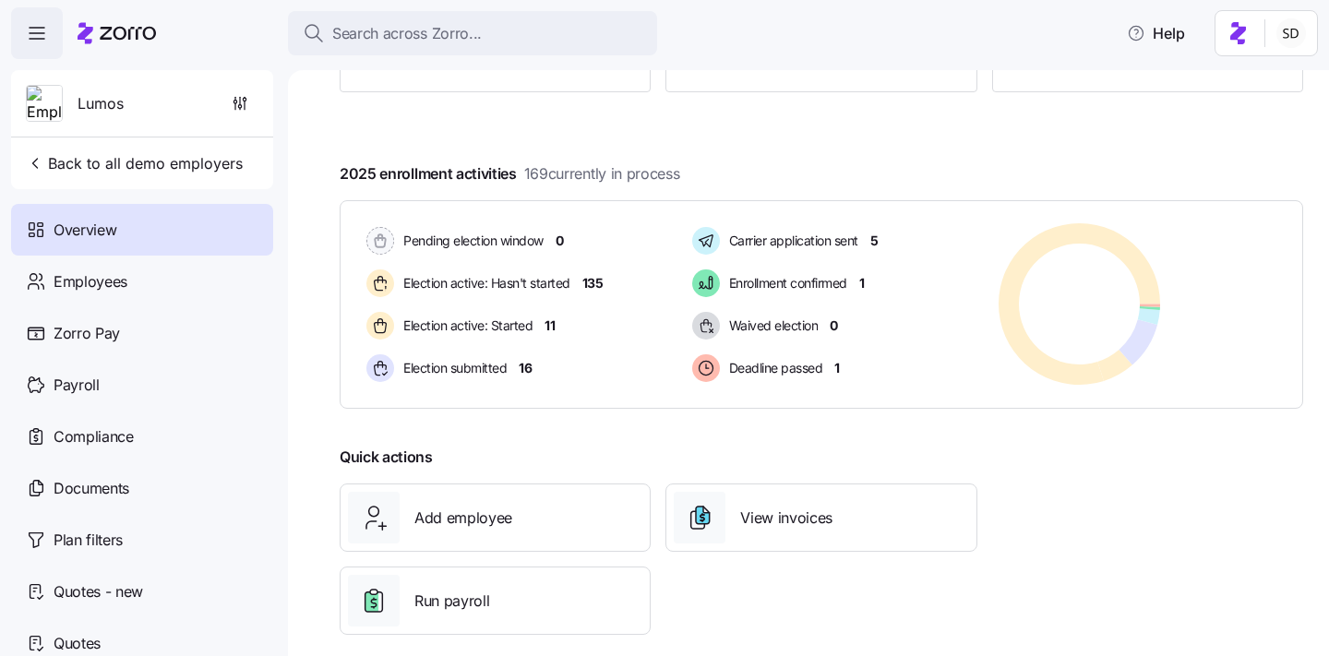
scroll to position [287, 0]
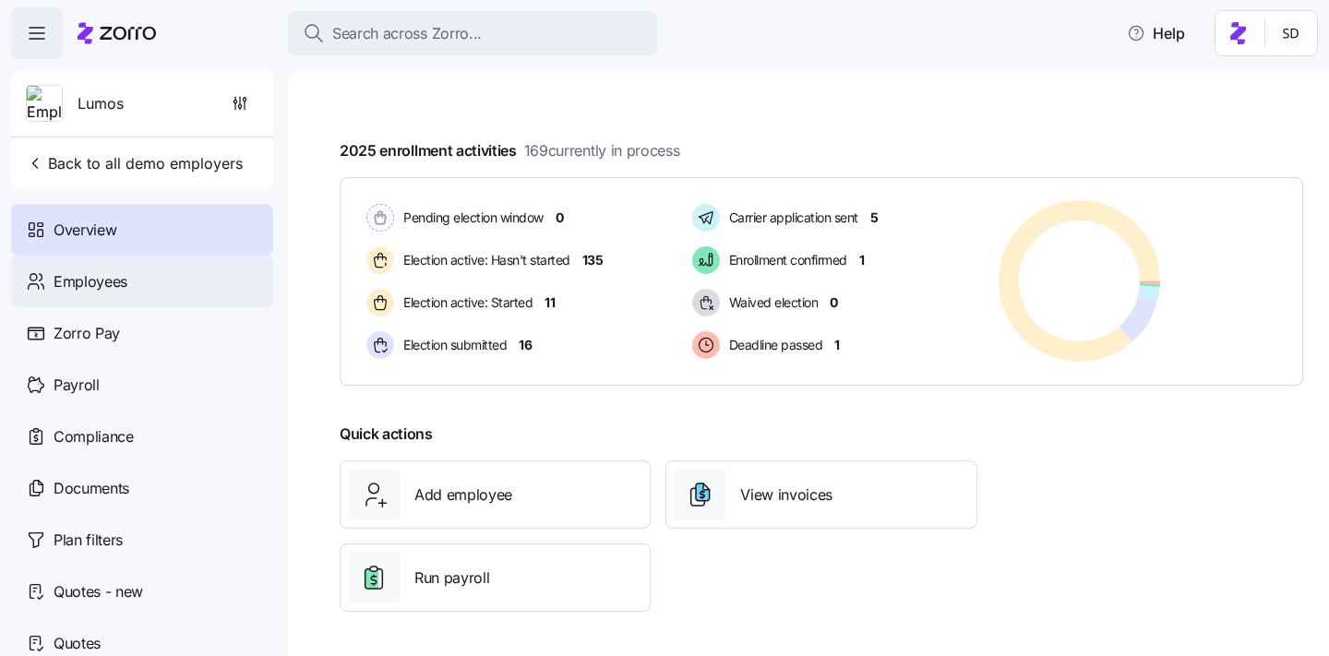
click at [66, 283] on span "Employees" at bounding box center [91, 281] width 74 height 23
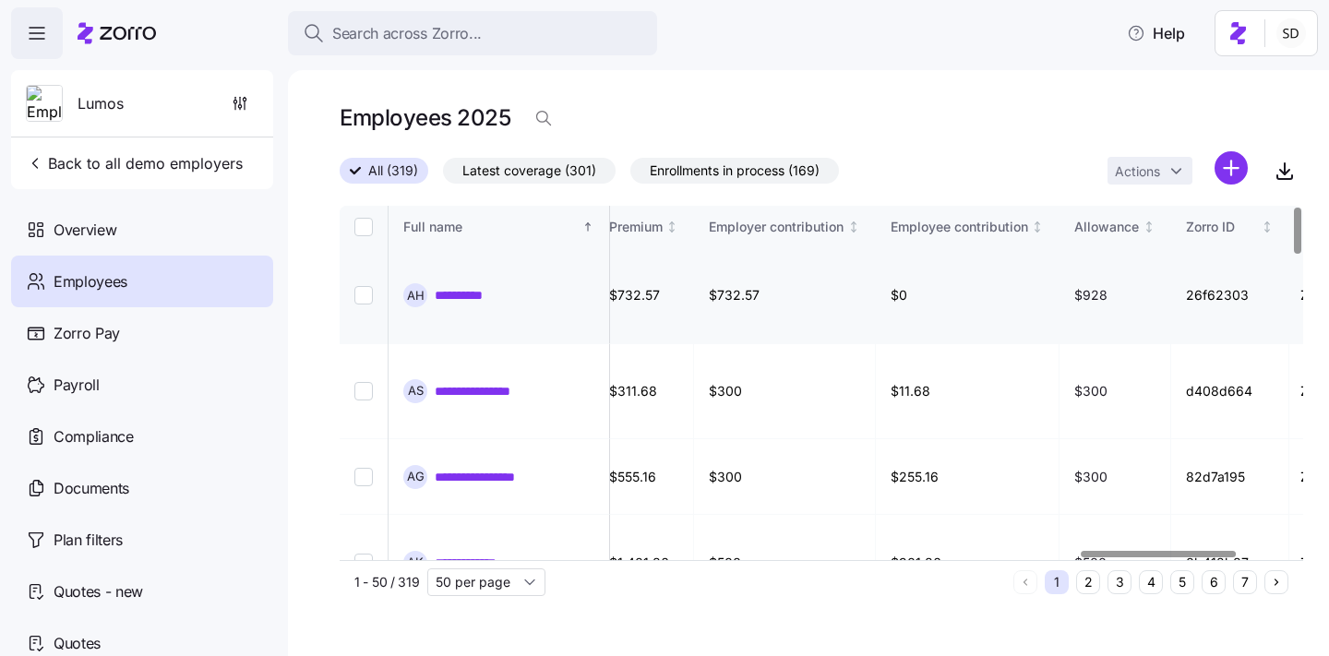
scroll to position [0, 4613]
